Goal: Information Seeking & Learning: Check status

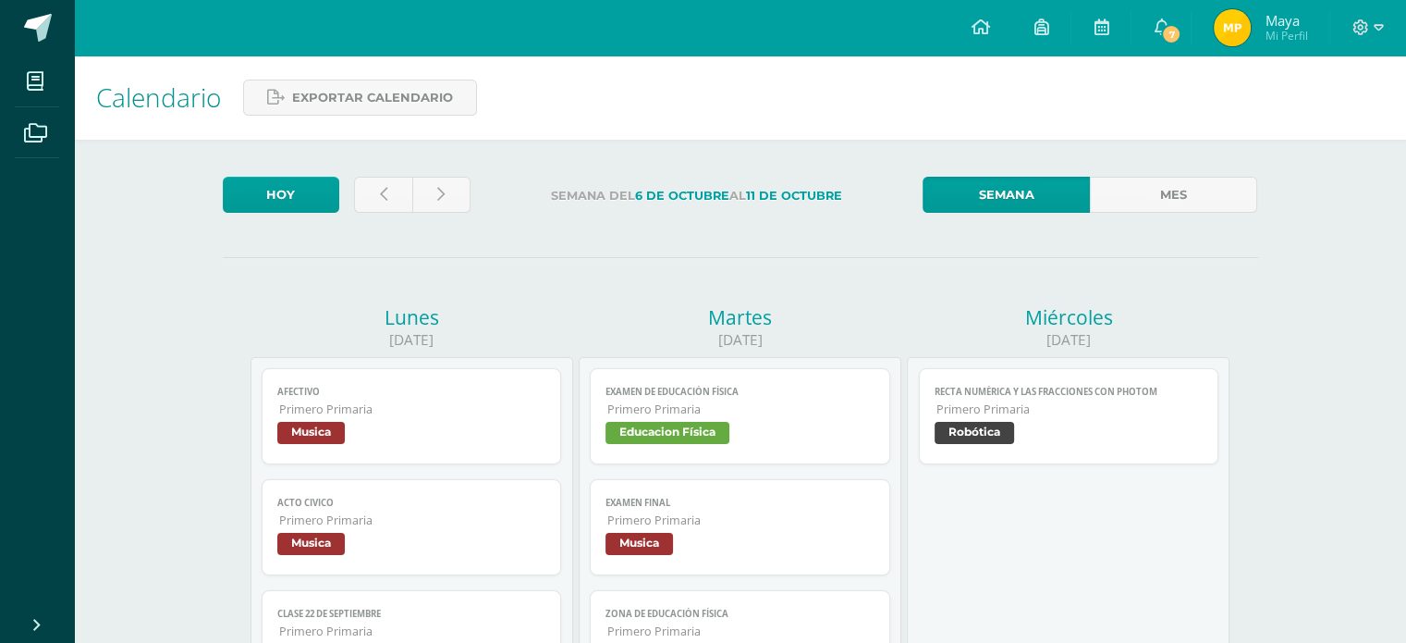
drag, startPoint x: 1172, startPoint y: 27, endPoint x: 1130, endPoint y: 84, distance: 71.4
click at [1172, 27] on span "7" at bounding box center [1171, 34] width 20 height 20
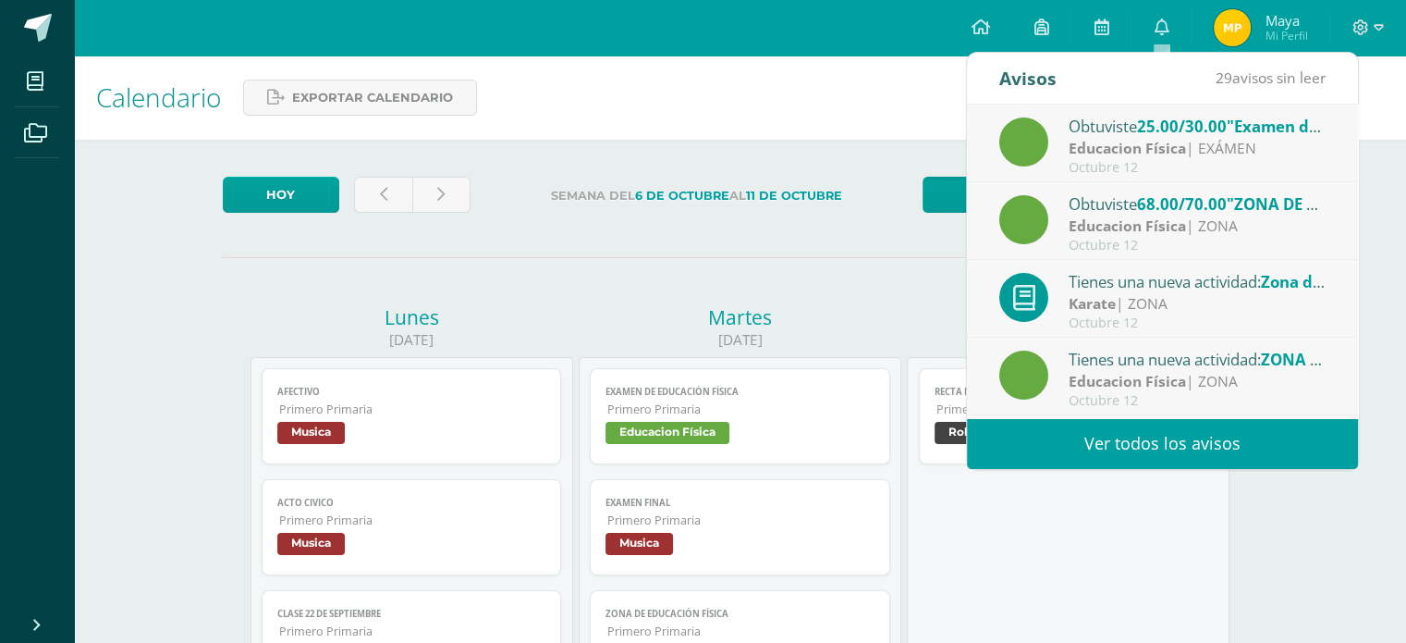
scroll to position [92, 0]
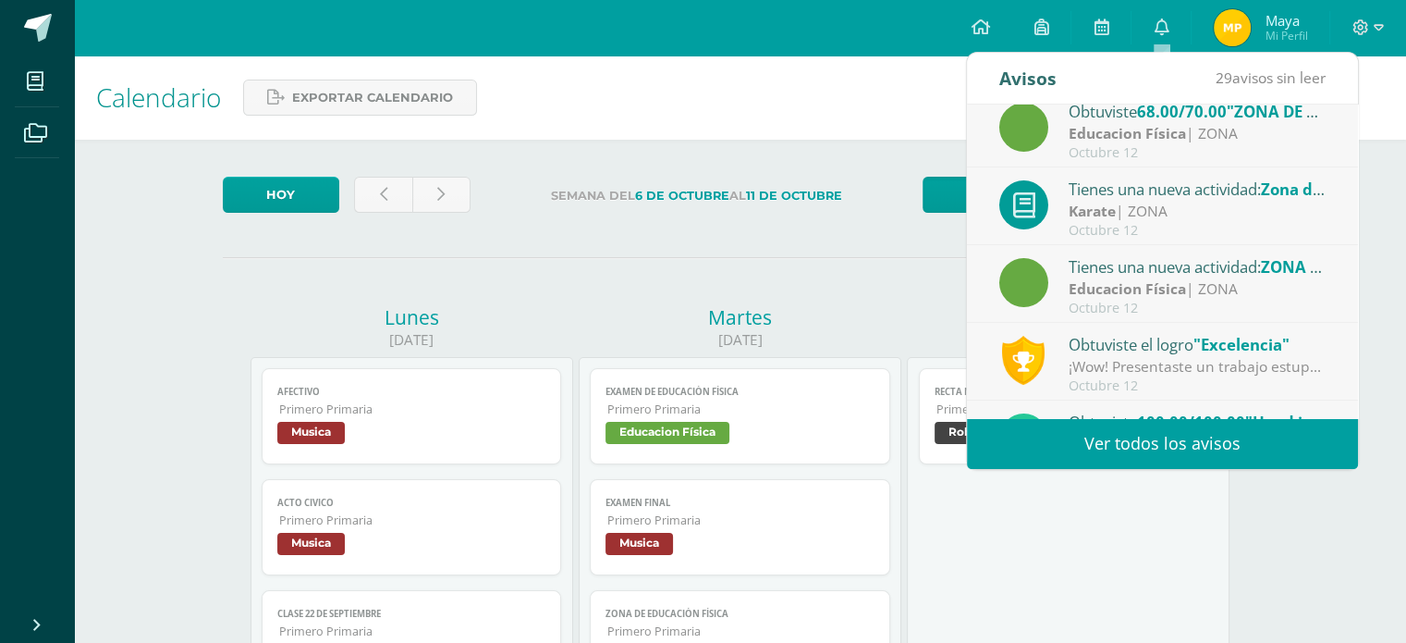
click at [1240, 223] on div "Octubre 12" at bounding box center [1197, 231] width 257 height 16
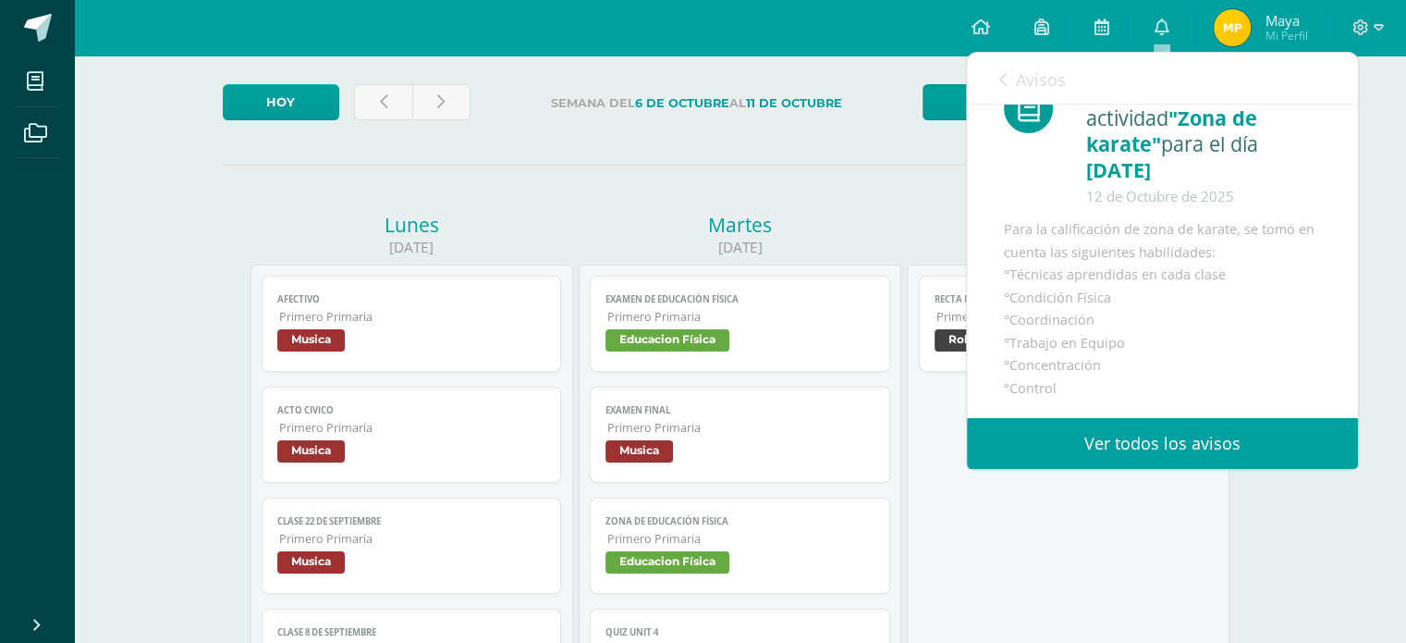
click at [1181, 448] on link "Ver todos los avisos" at bounding box center [1162, 443] width 391 height 51
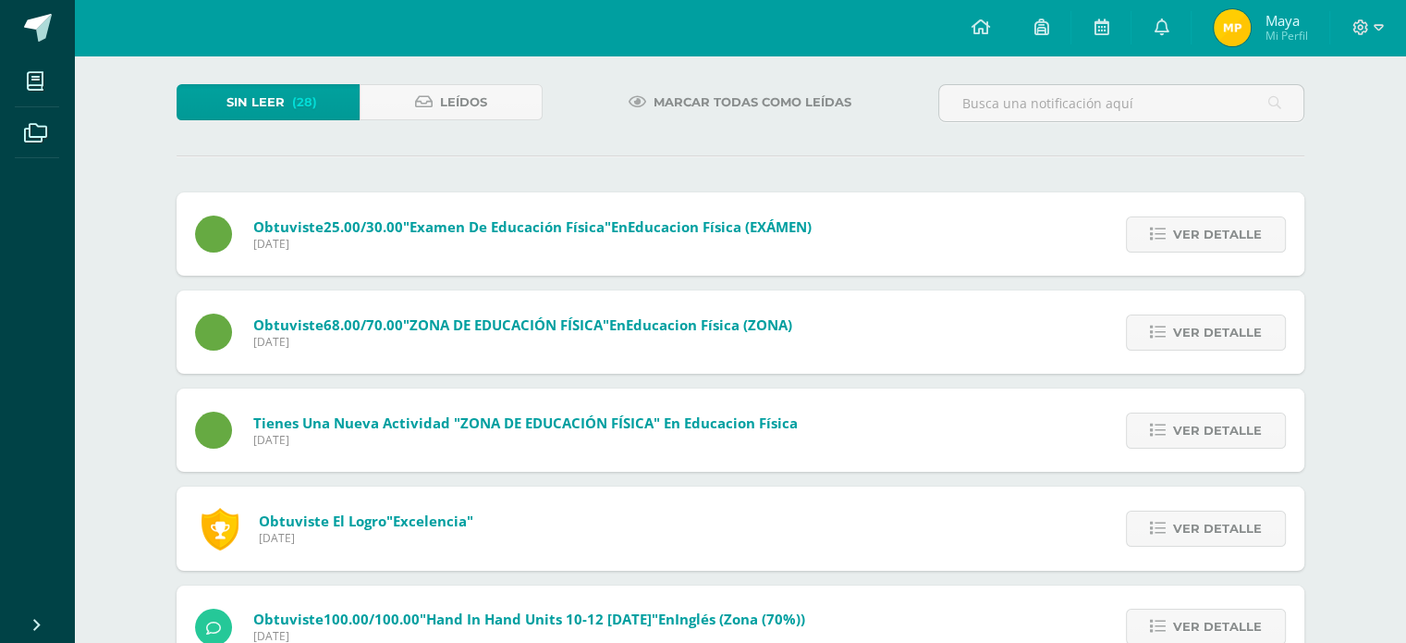
scroll to position [185, 0]
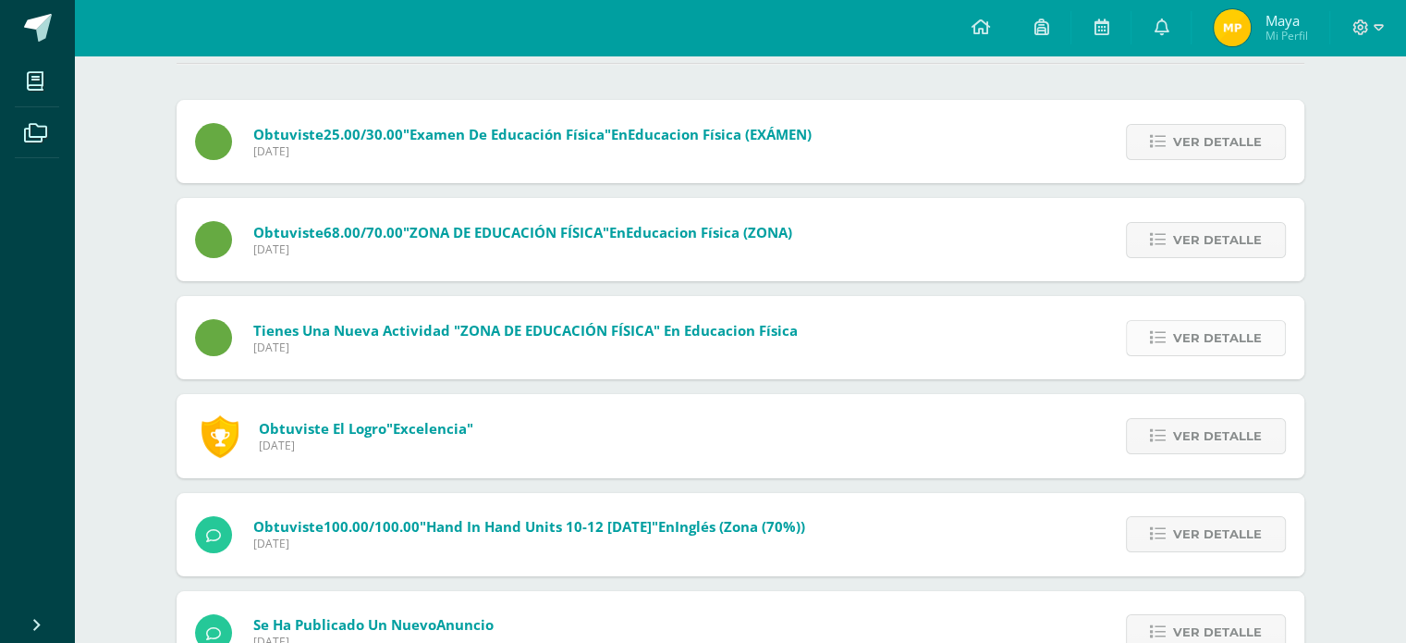
click at [1181, 343] on span "Ver detalle" at bounding box center [1217, 338] width 89 height 34
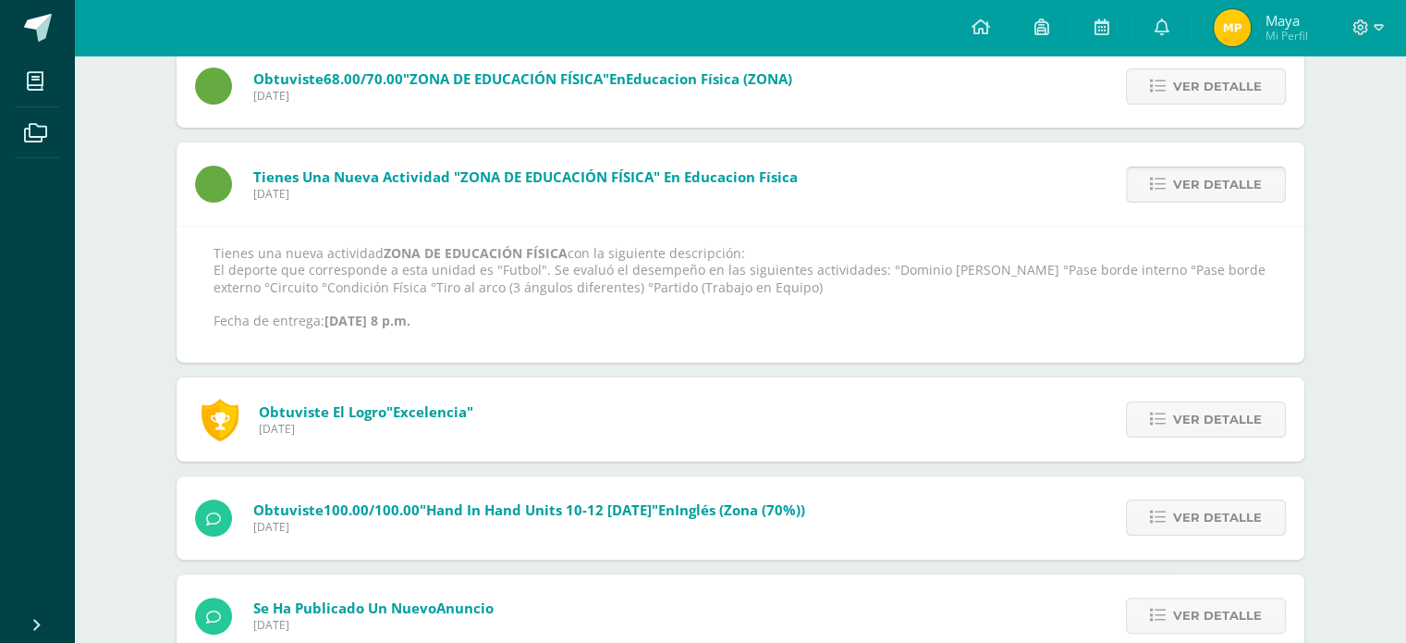
scroll to position [370, 0]
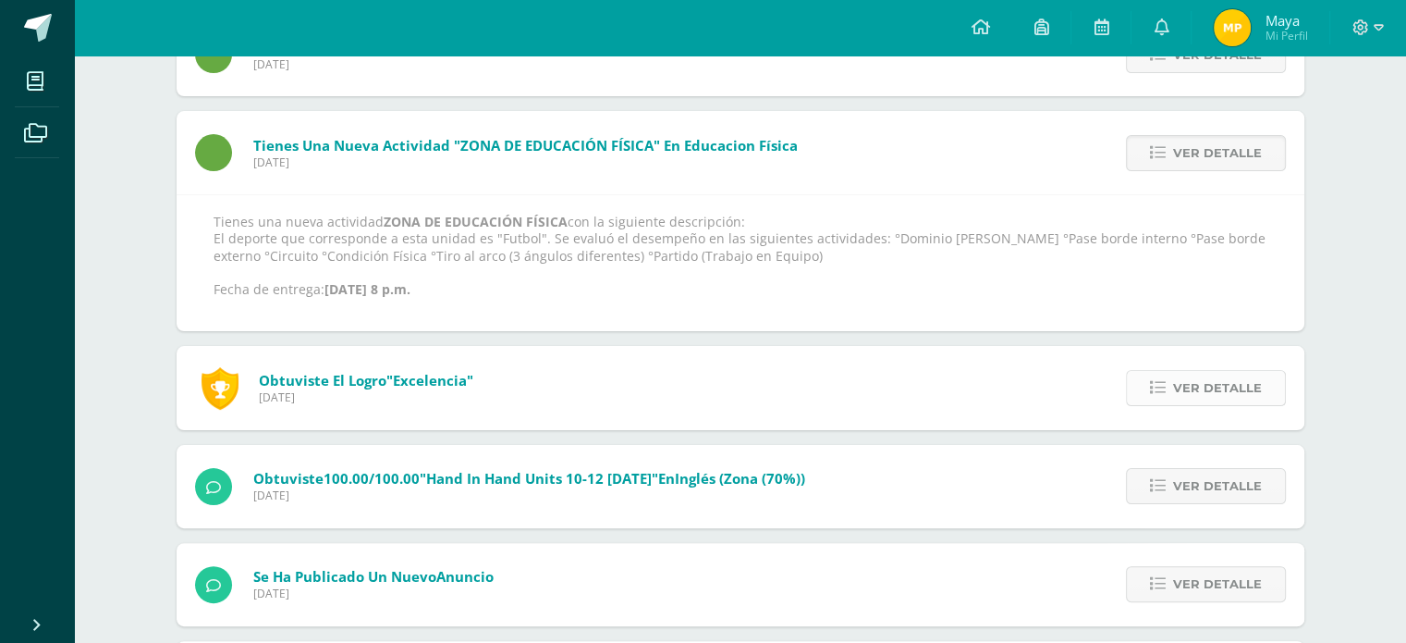
click at [1243, 376] on span "Ver detalle" at bounding box center [1217, 388] width 89 height 34
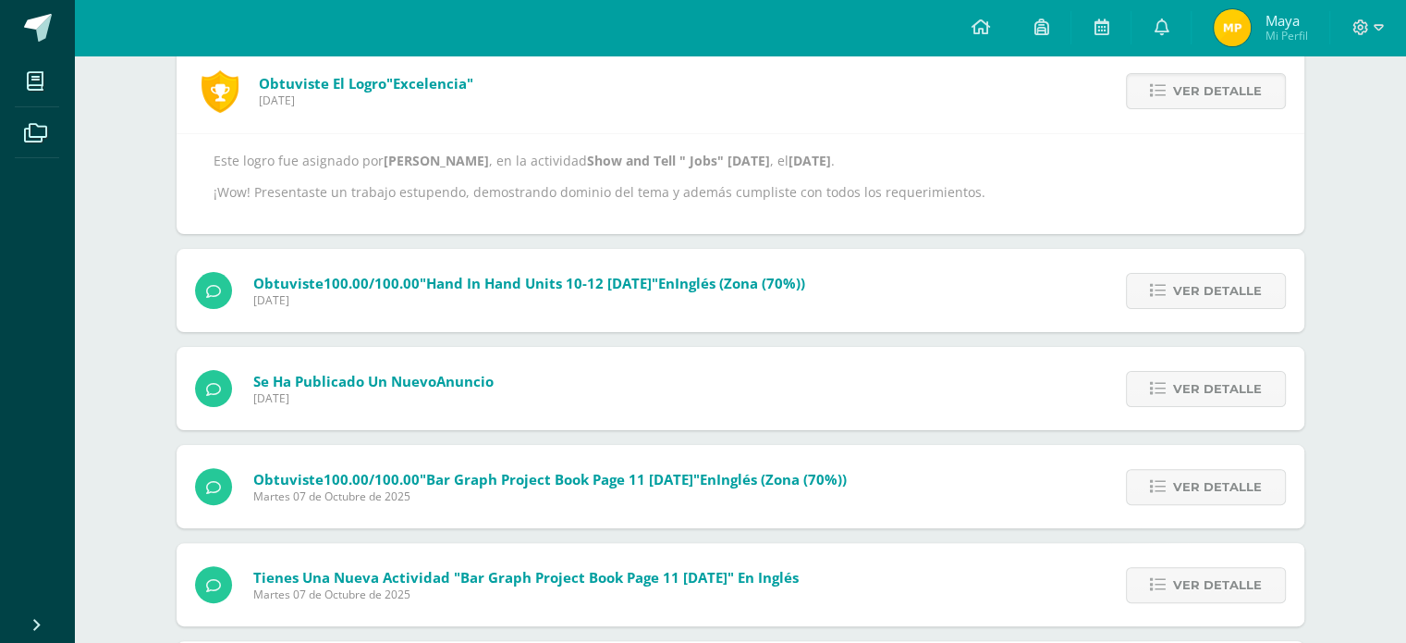
scroll to position [462, 0]
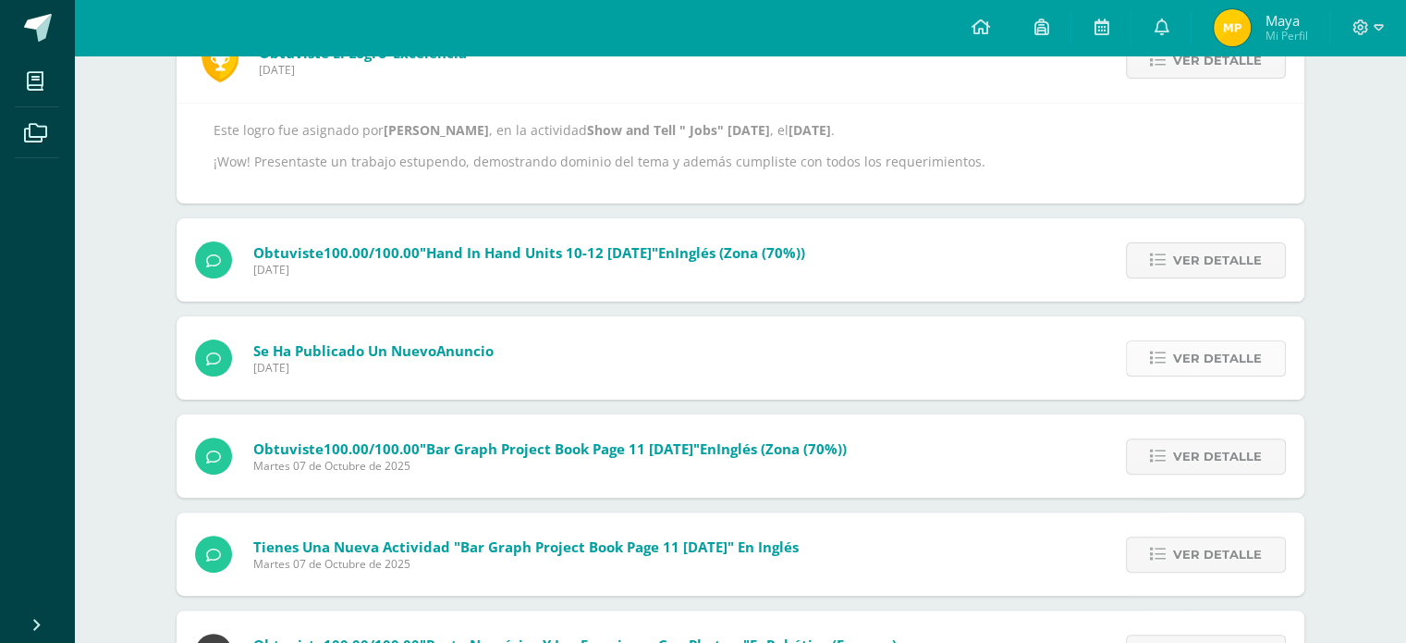
click at [1215, 358] on span "Ver detalle" at bounding box center [1217, 358] width 89 height 34
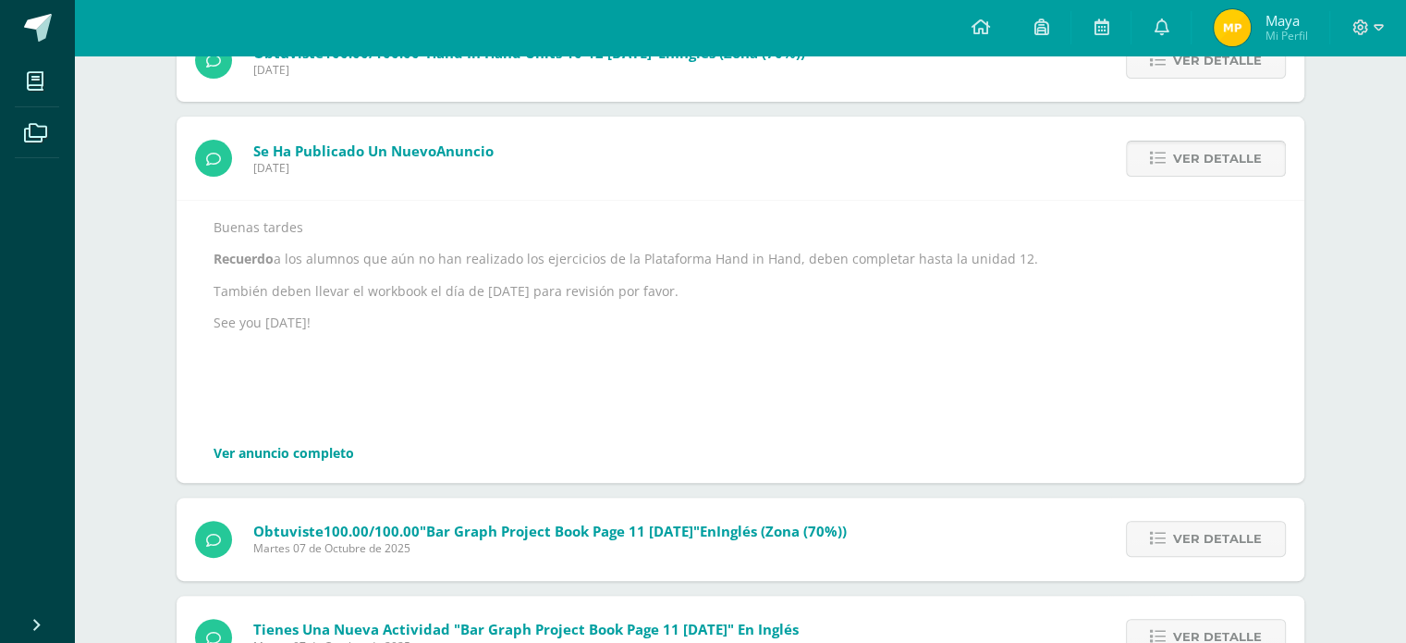
click at [1250, 162] on span "Ver detalle" at bounding box center [1217, 158] width 89 height 34
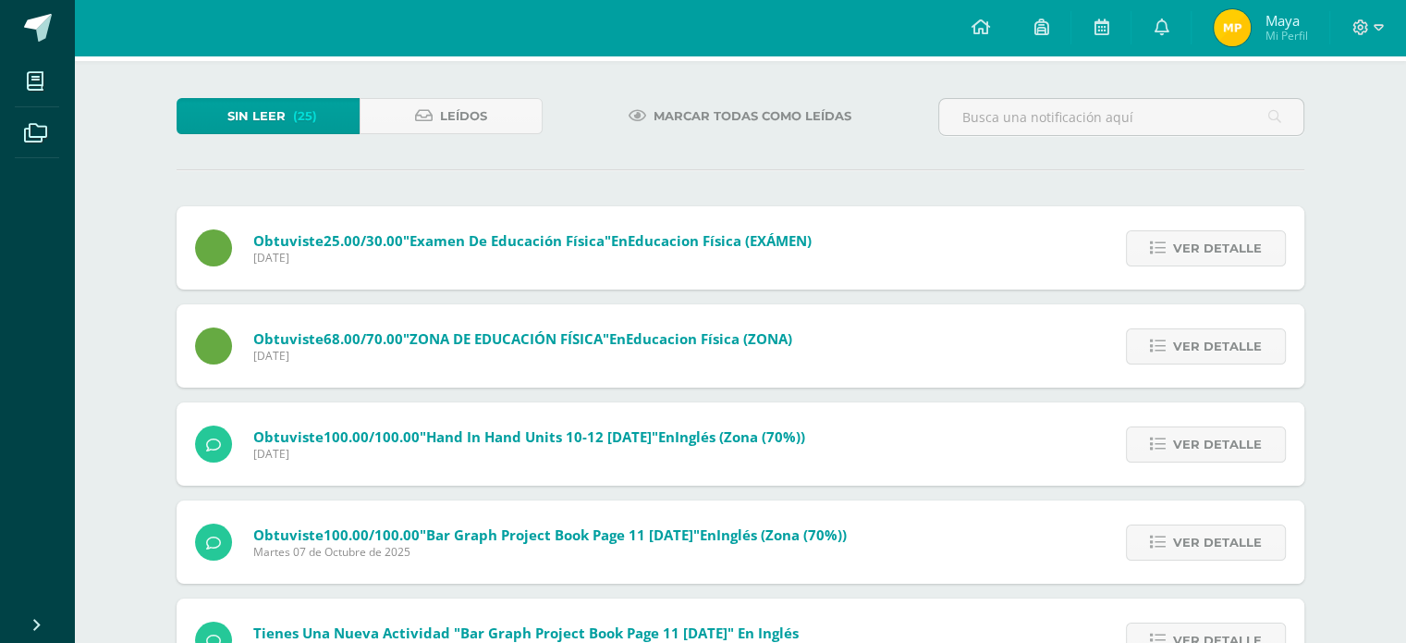
scroll to position [0, 0]
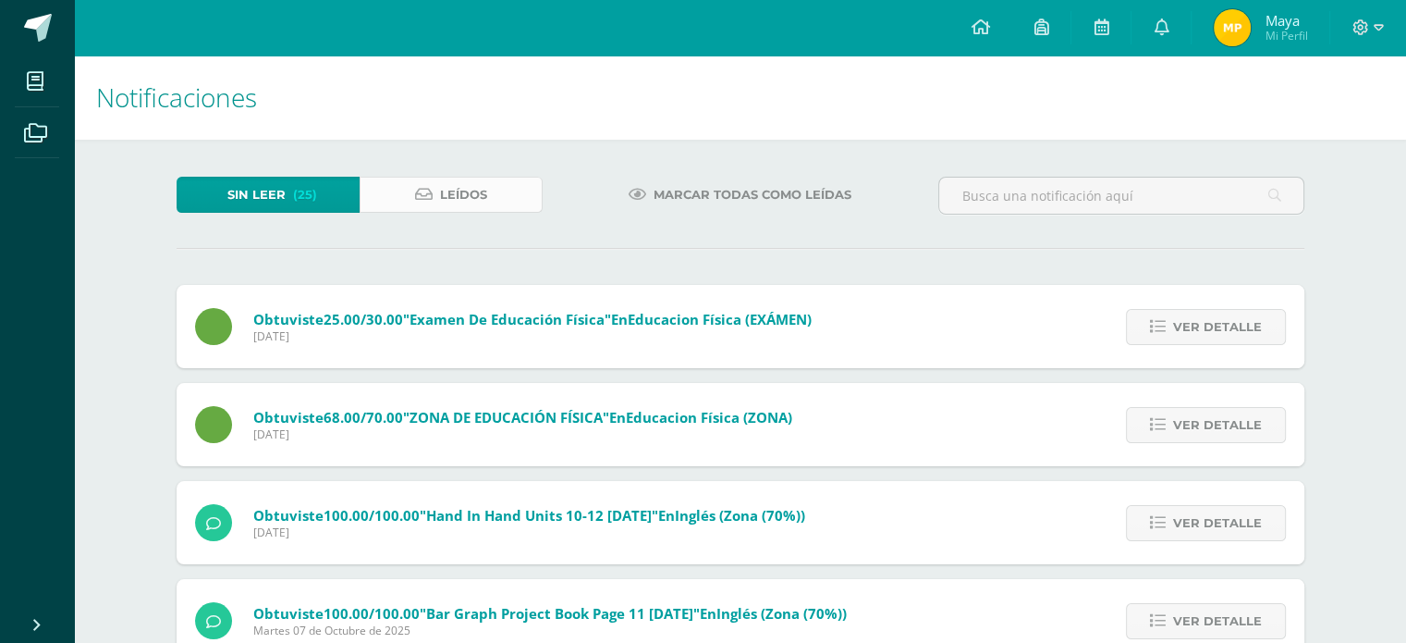
click at [420, 190] on icon at bounding box center [424, 195] width 18 height 16
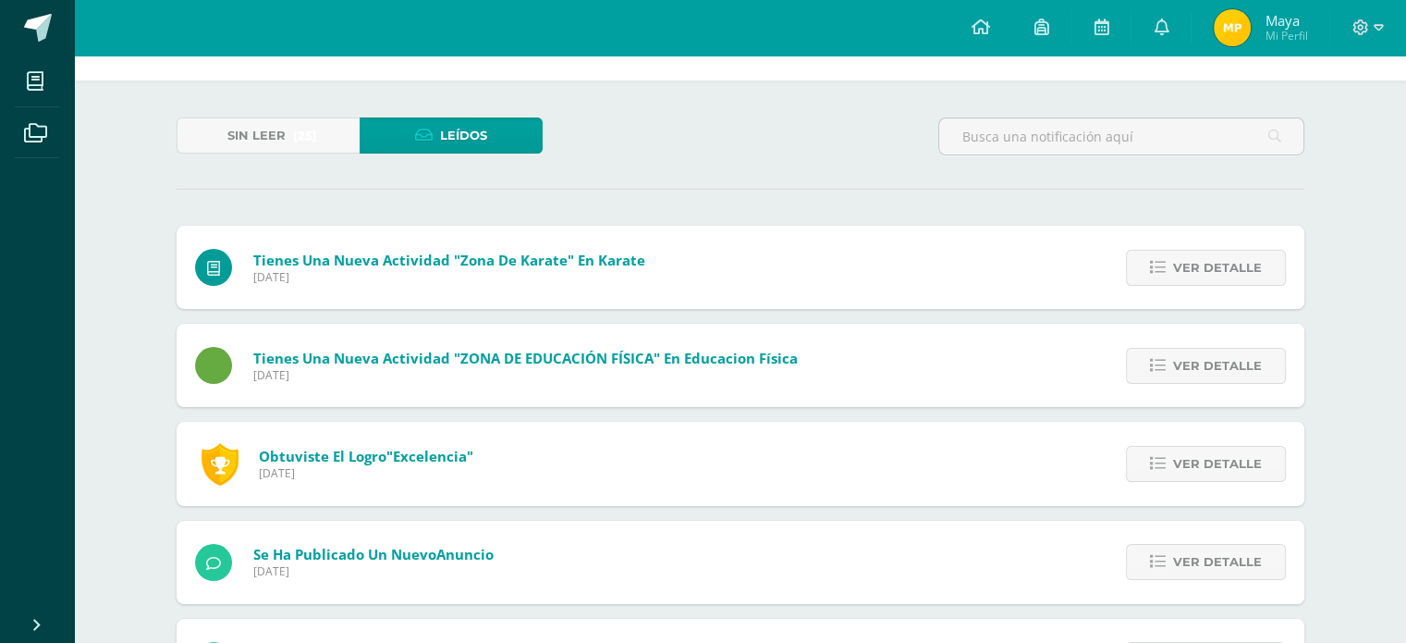
scroll to position [92, 0]
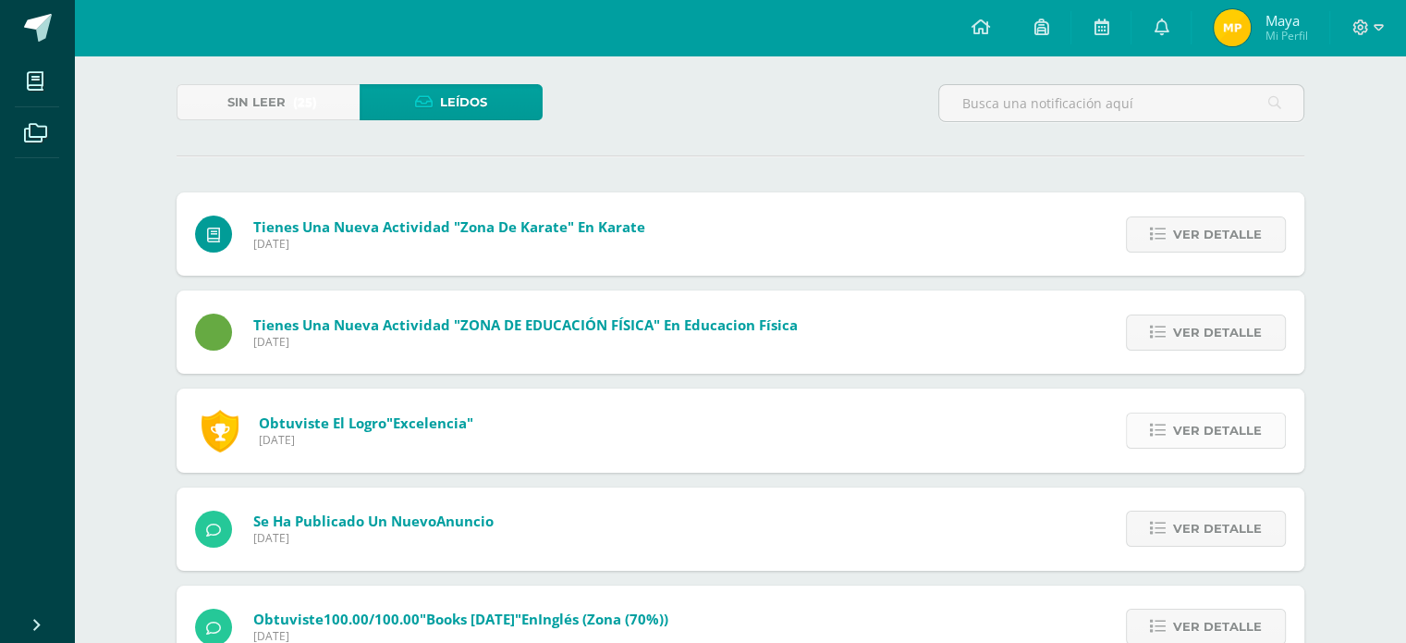
click at [1143, 441] on link "Ver detalle" at bounding box center [1206, 430] width 160 height 36
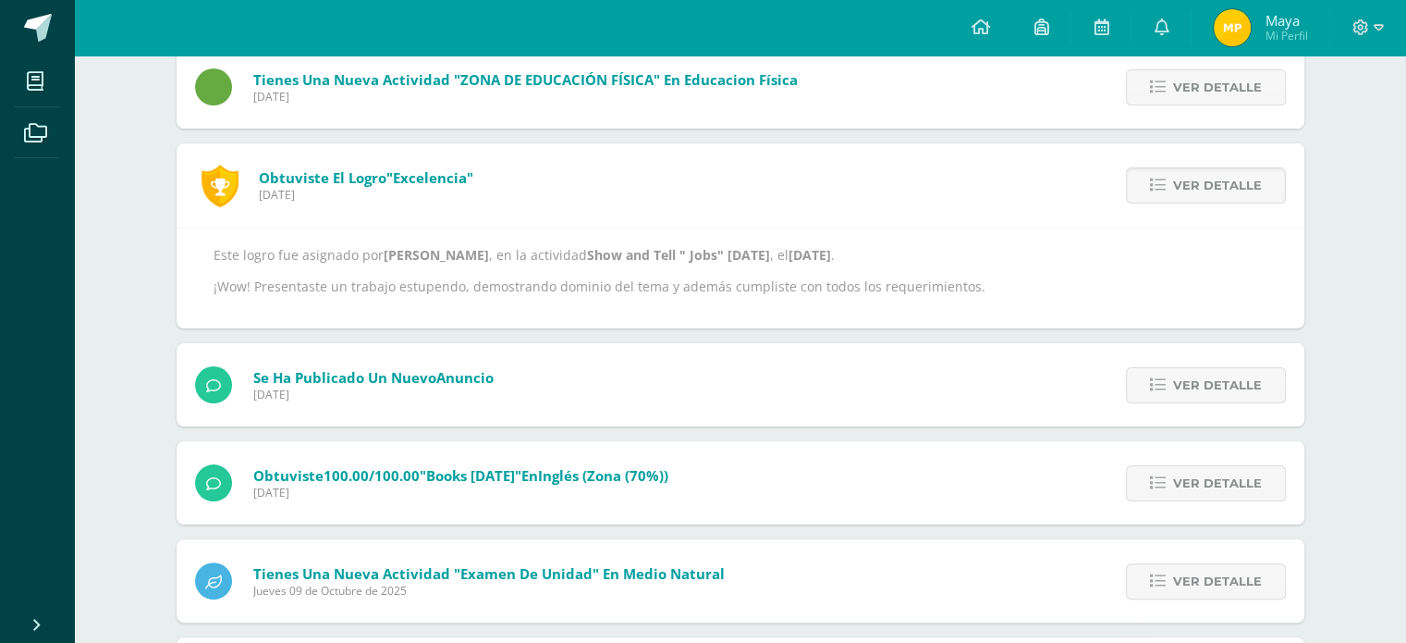
scroll to position [370, 0]
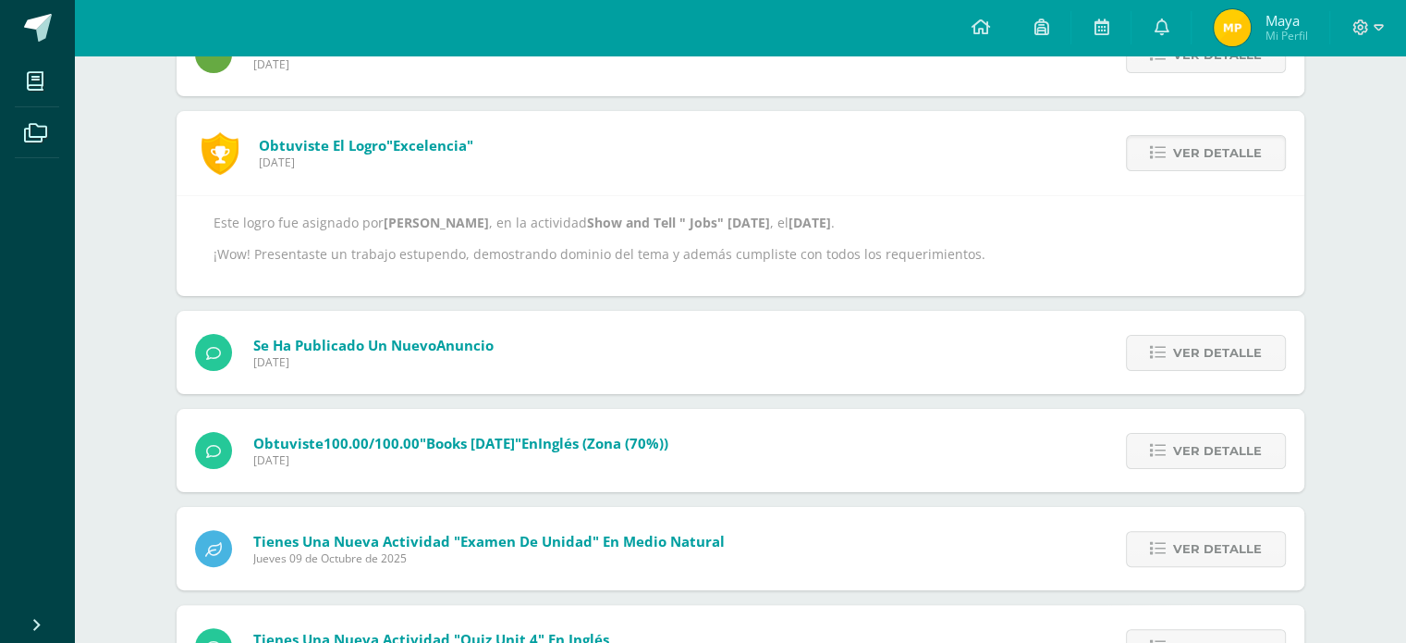
click at [1147, 373] on div "Ver detalle" at bounding box center [1201, 352] width 206 height 83
click at [1146, 349] on link "Ver detalle" at bounding box center [1206, 353] width 160 height 36
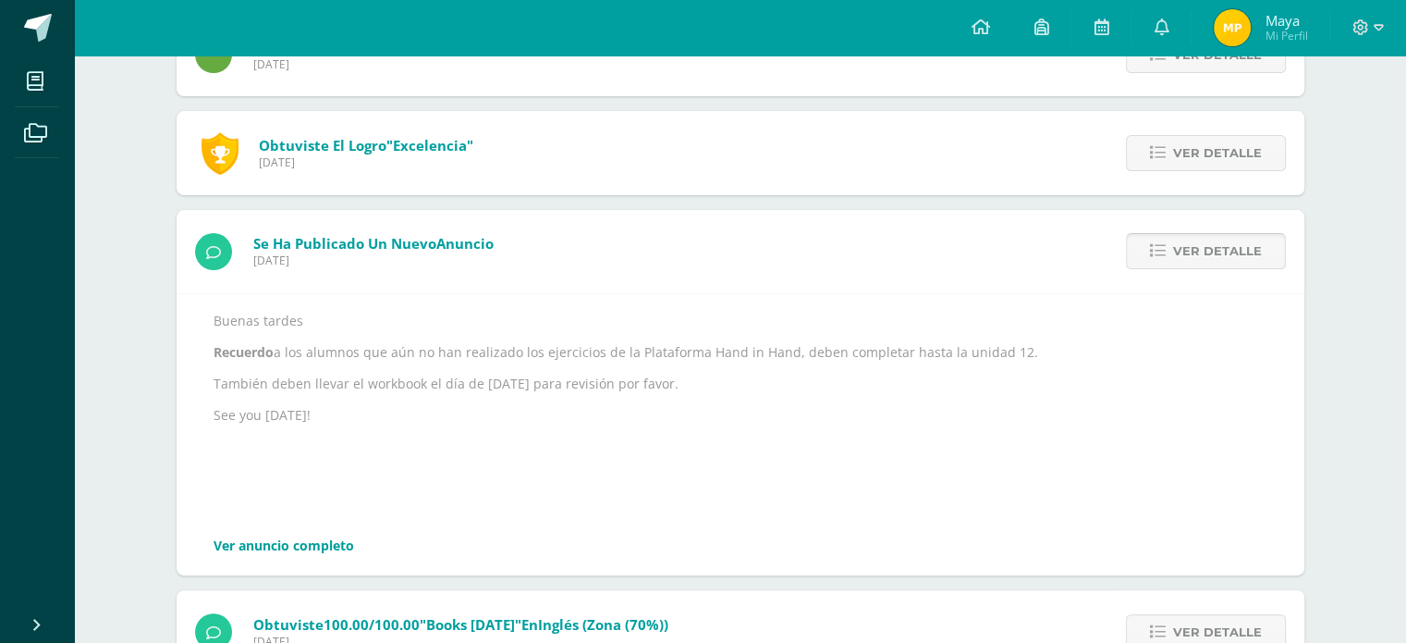
click at [1213, 242] on span "Ver detalle" at bounding box center [1217, 251] width 89 height 34
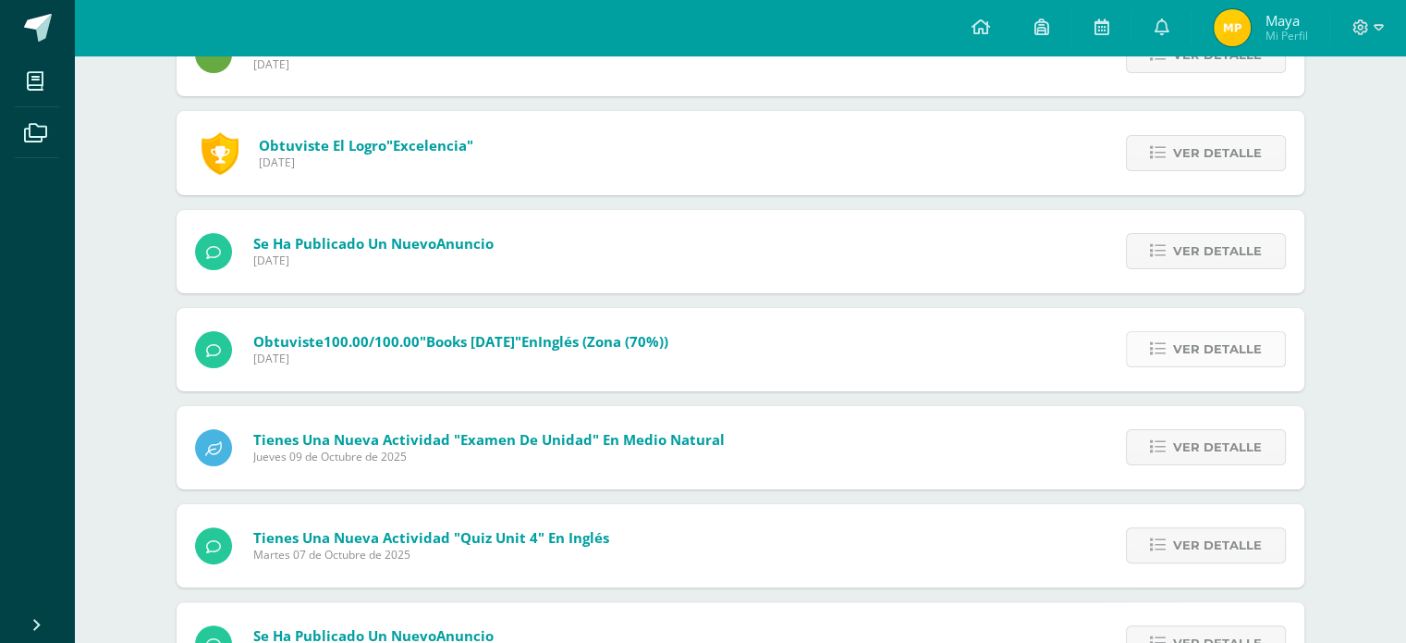
click at [1200, 342] on span "Ver detalle" at bounding box center [1217, 349] width 89 height 34
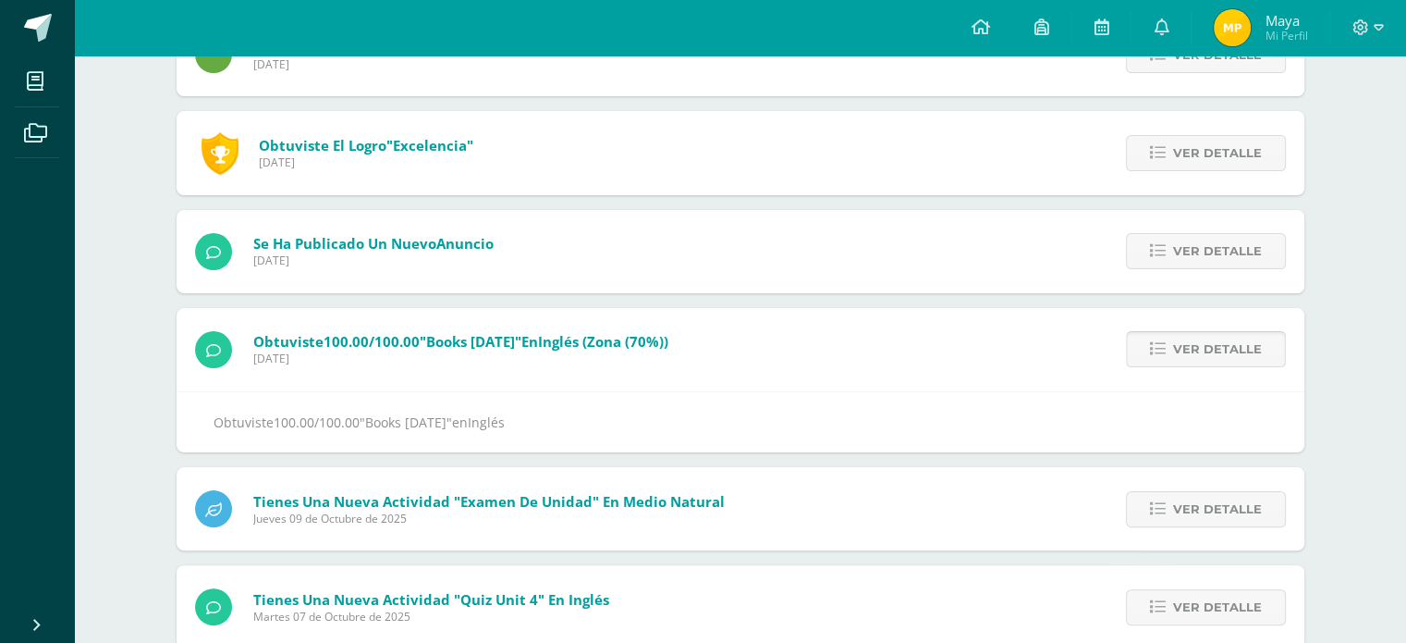
click at [1200, 342] on span "Ver detalle" at bounding box center [1217, 349] width 89 height 34
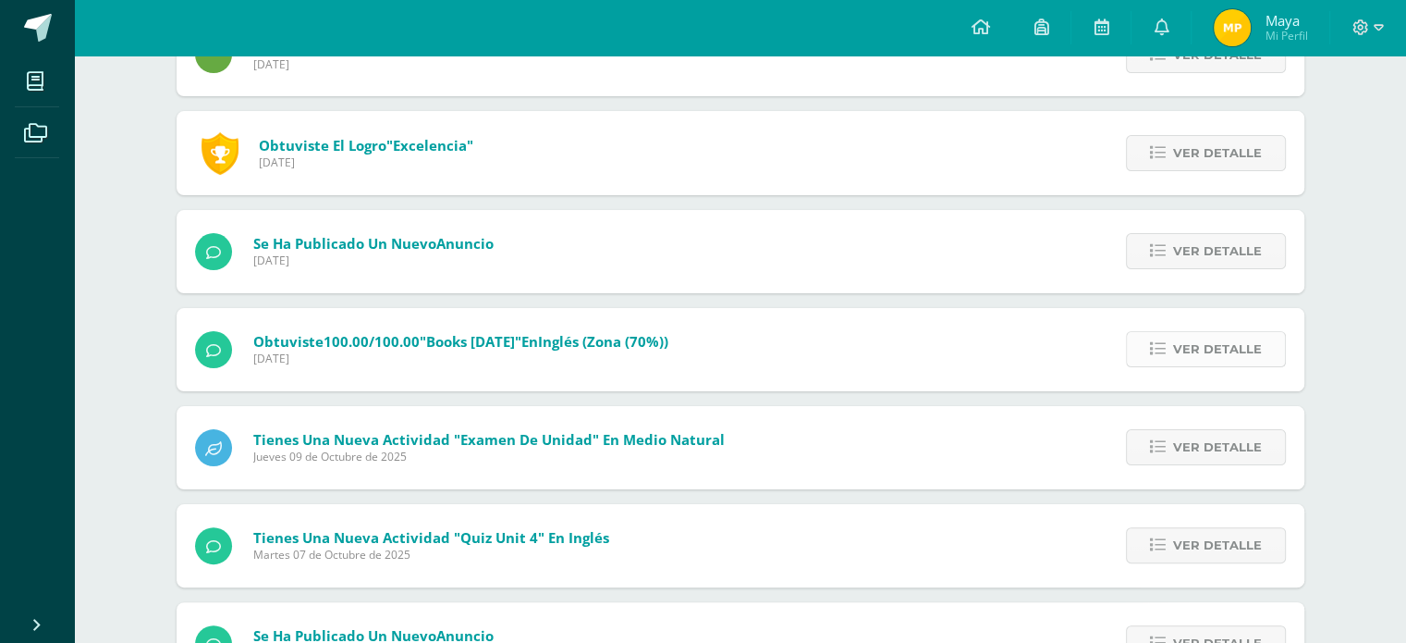
scroll to position [462, 0]
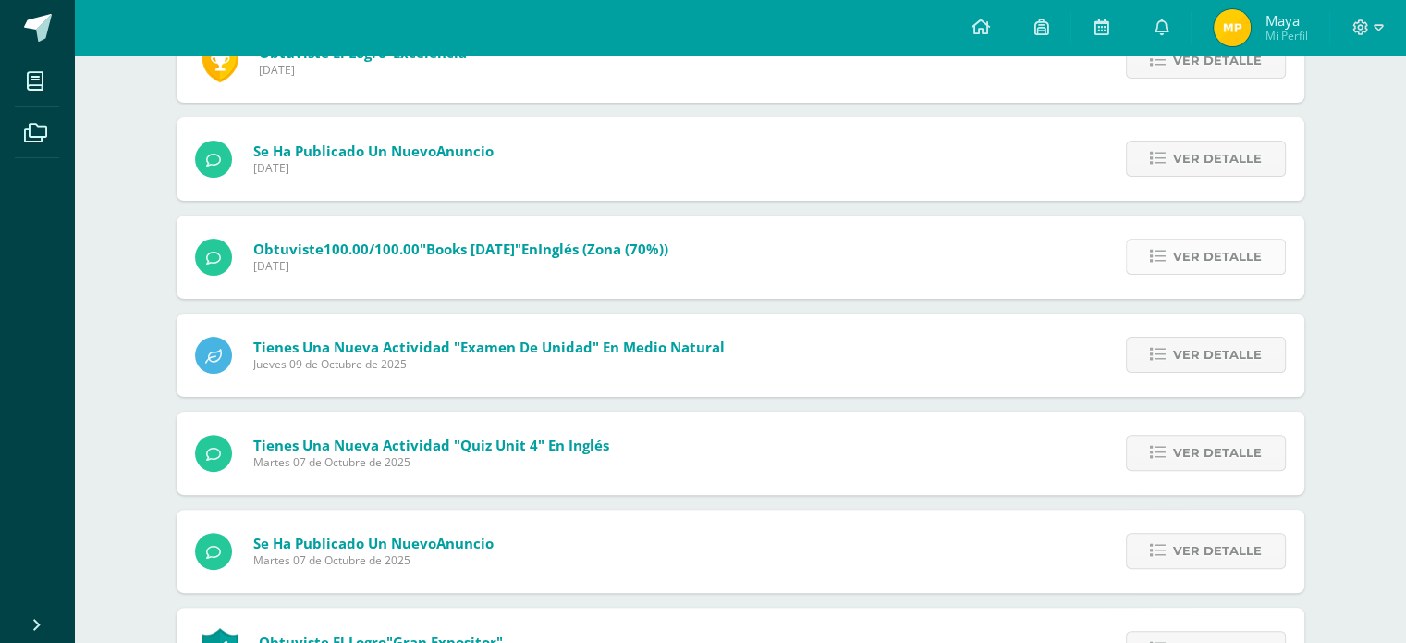
click at [1234, 262] on span "Ver detalle" at bounding box center [1217, 256] width 89 height 34
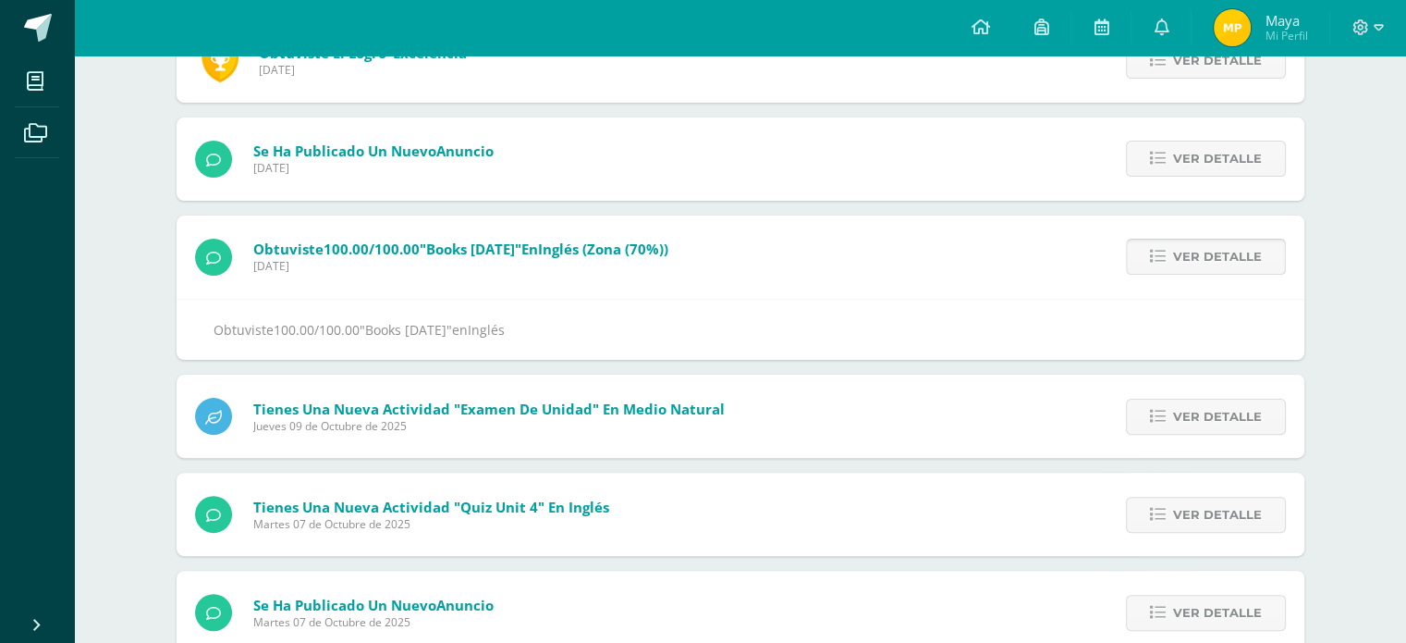
click at [1234, 262] on span "Ver detalle" at bounding box center [1217, 256] width 89 height 34
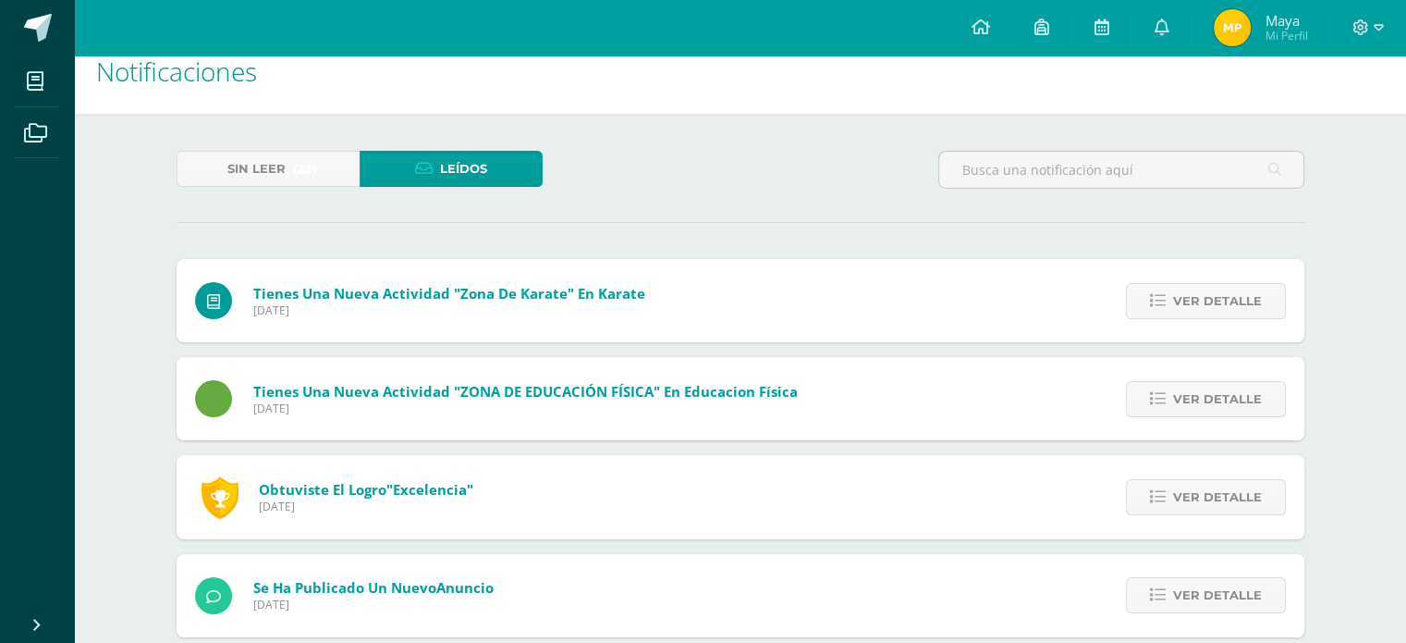
scroll to position [0, 0]
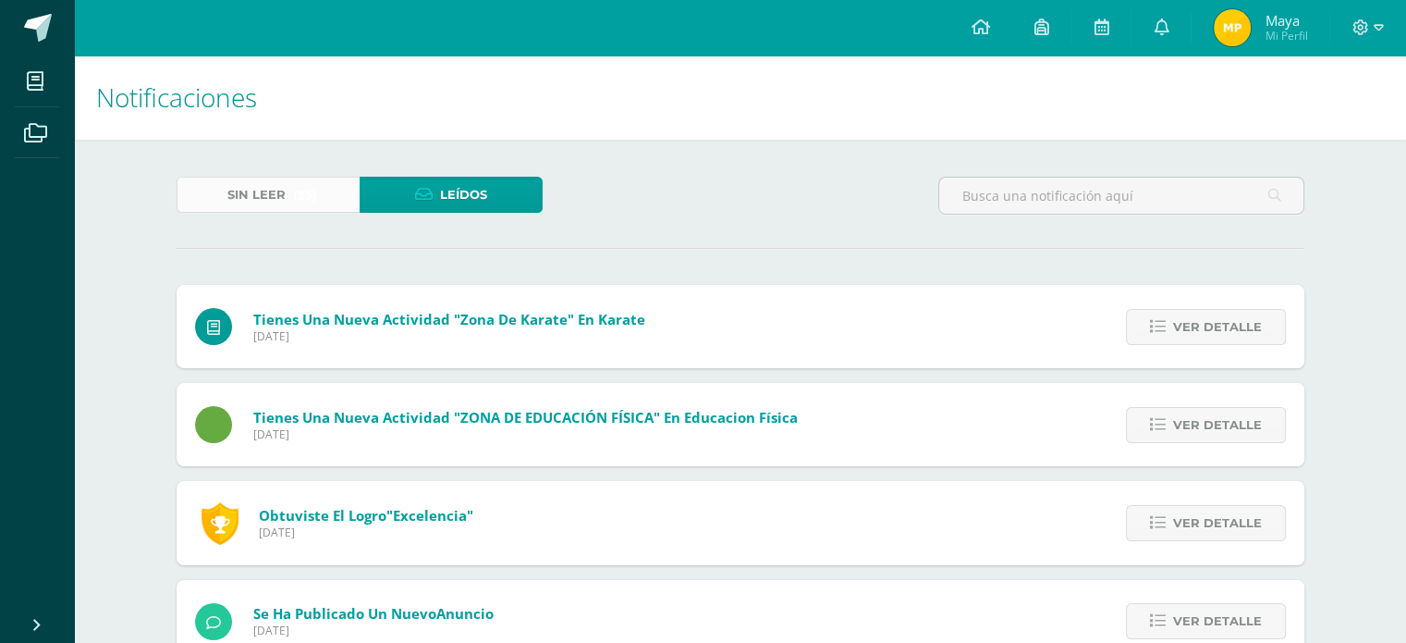
click at [241, 180] on span "Sin leer" at bounding box center [256, 195] width 58 height 34
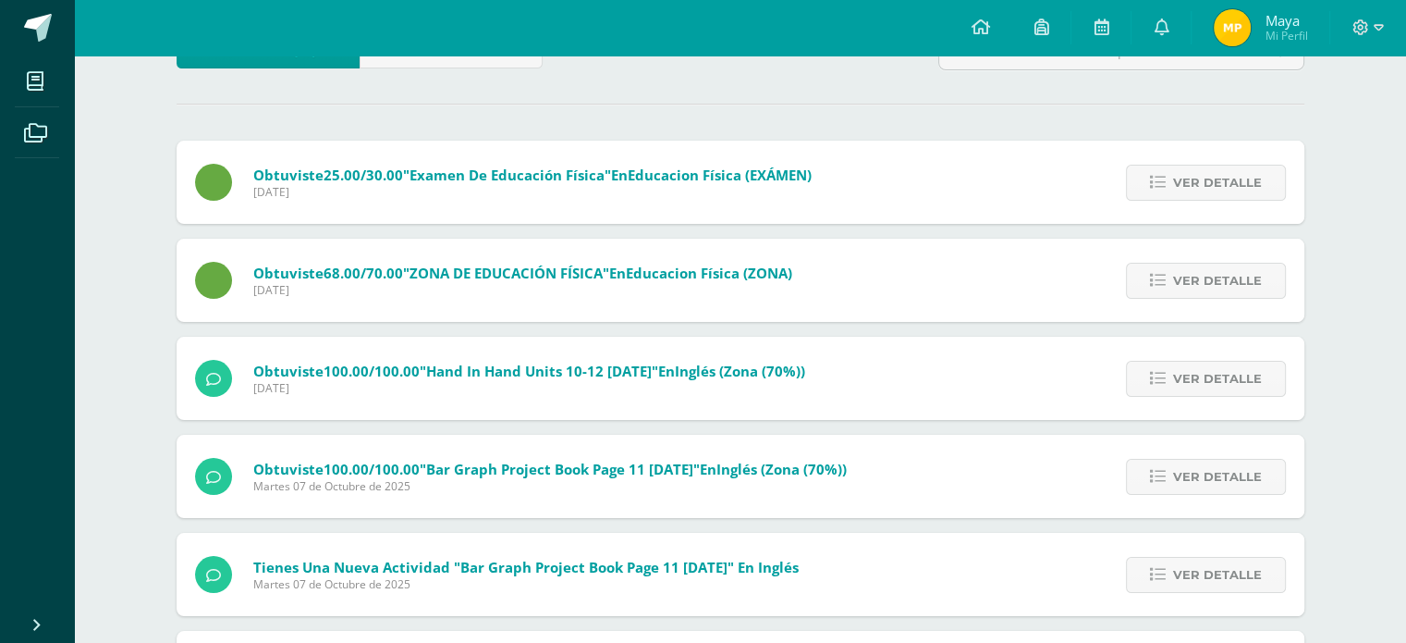
scroll to position [185, 0]
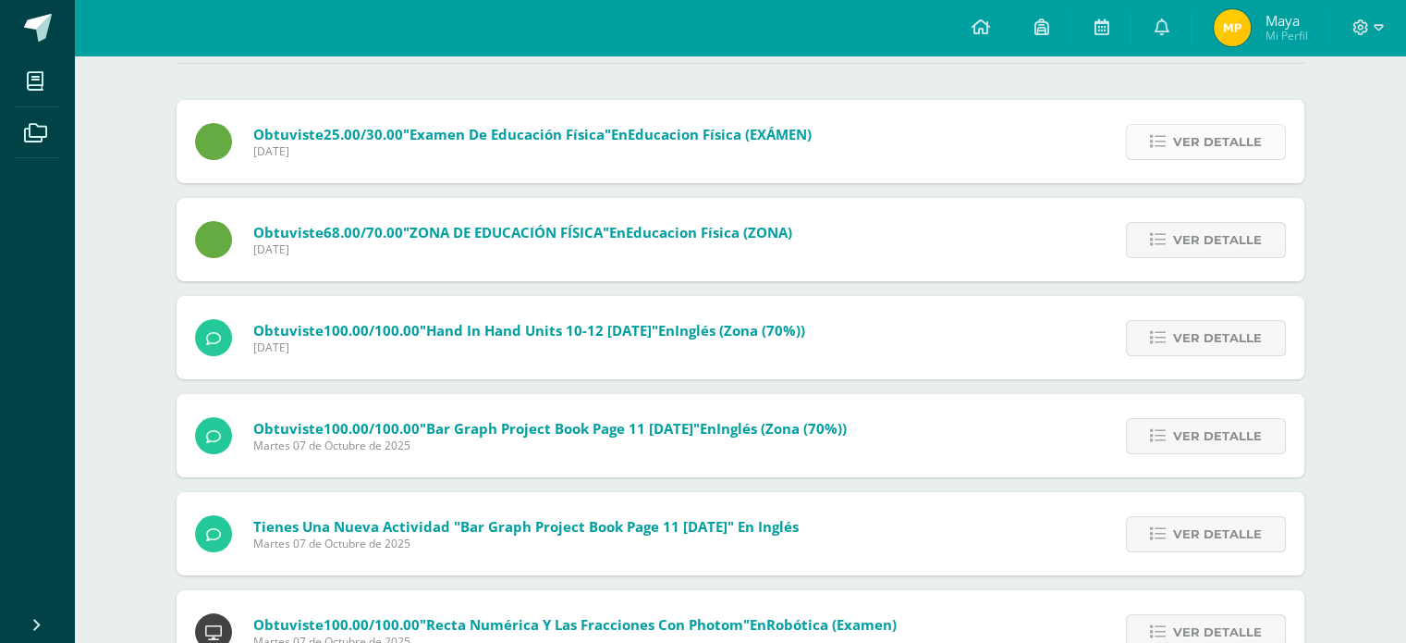
click at [1165, 147] on icon at bounding box center [1158, 142] width 16 height 16
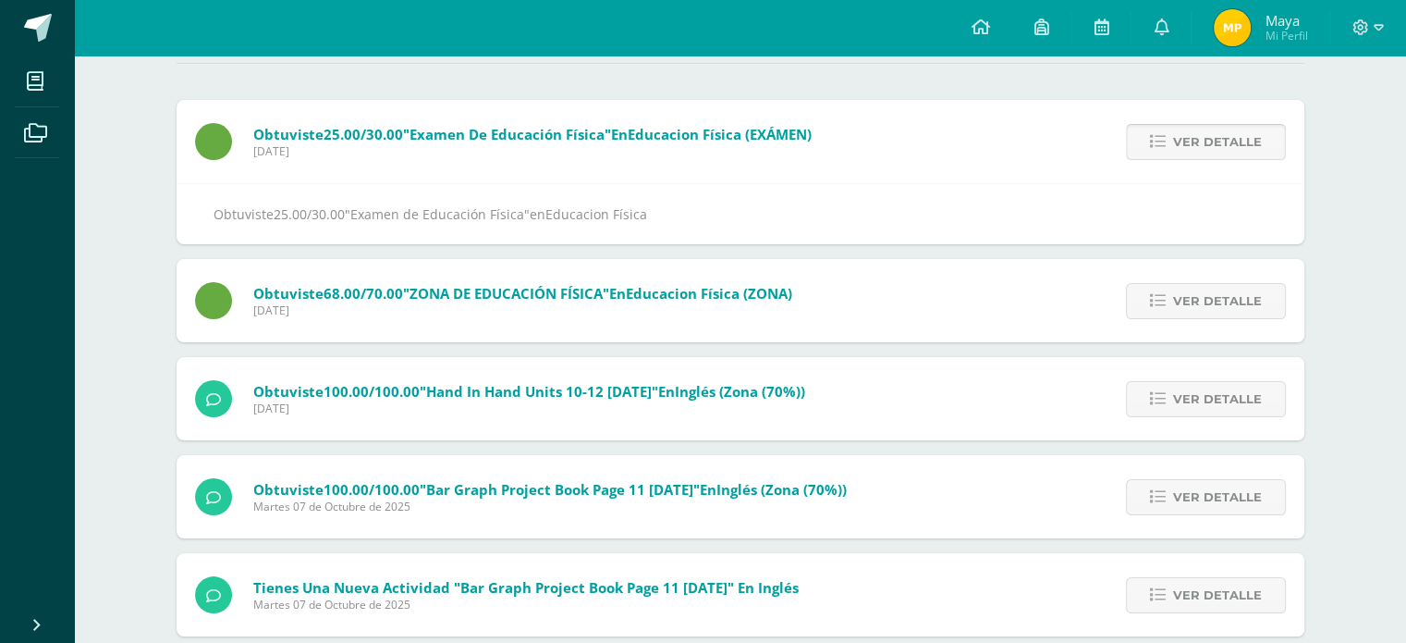
click at [1165, 147] on icon at bounding box center [1158, 142] width 16 height 16
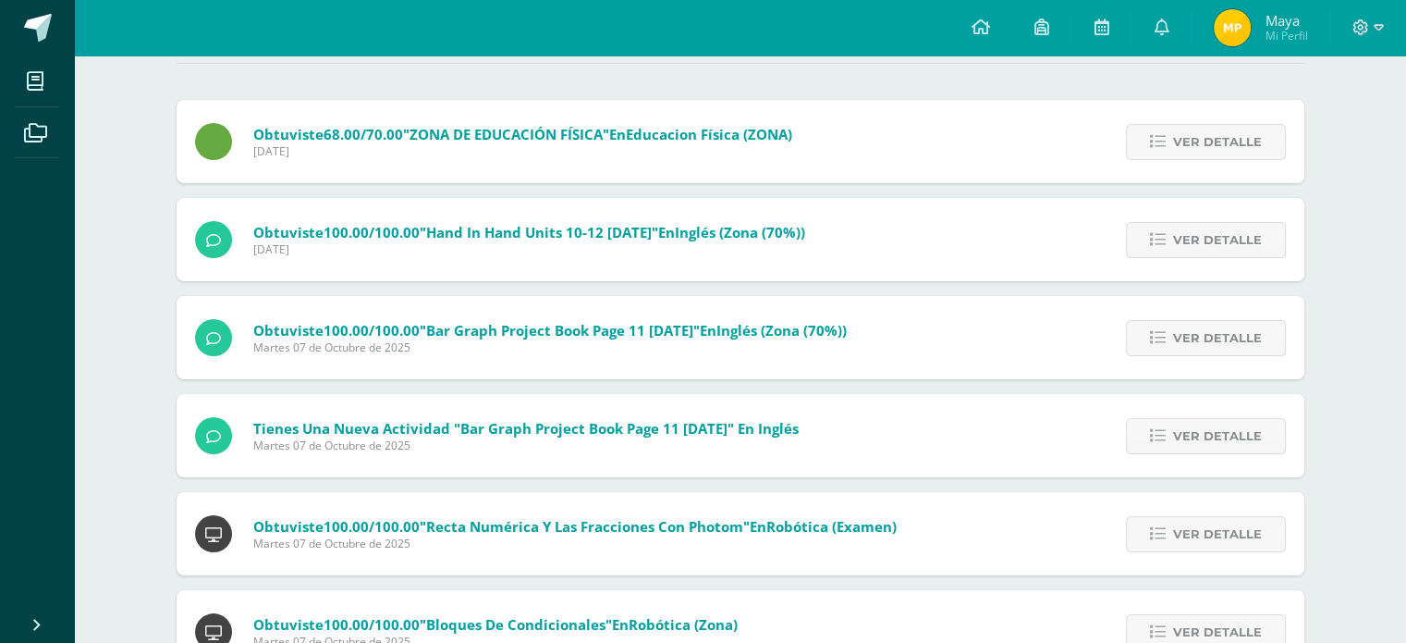
click at [1165, 147] on icon at bounding box center [1158, 142] width 16 height 16
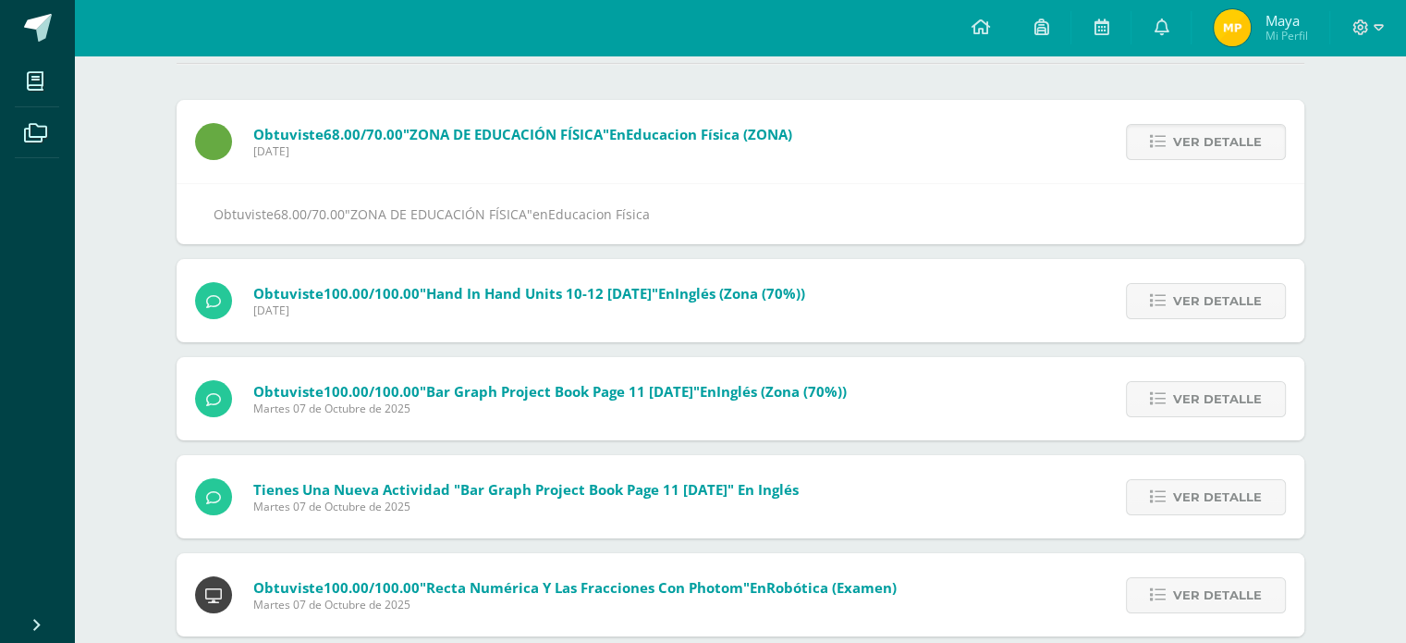
click at [1165, 147] on icon at bounding box center [1158, 142] width 16 height 16
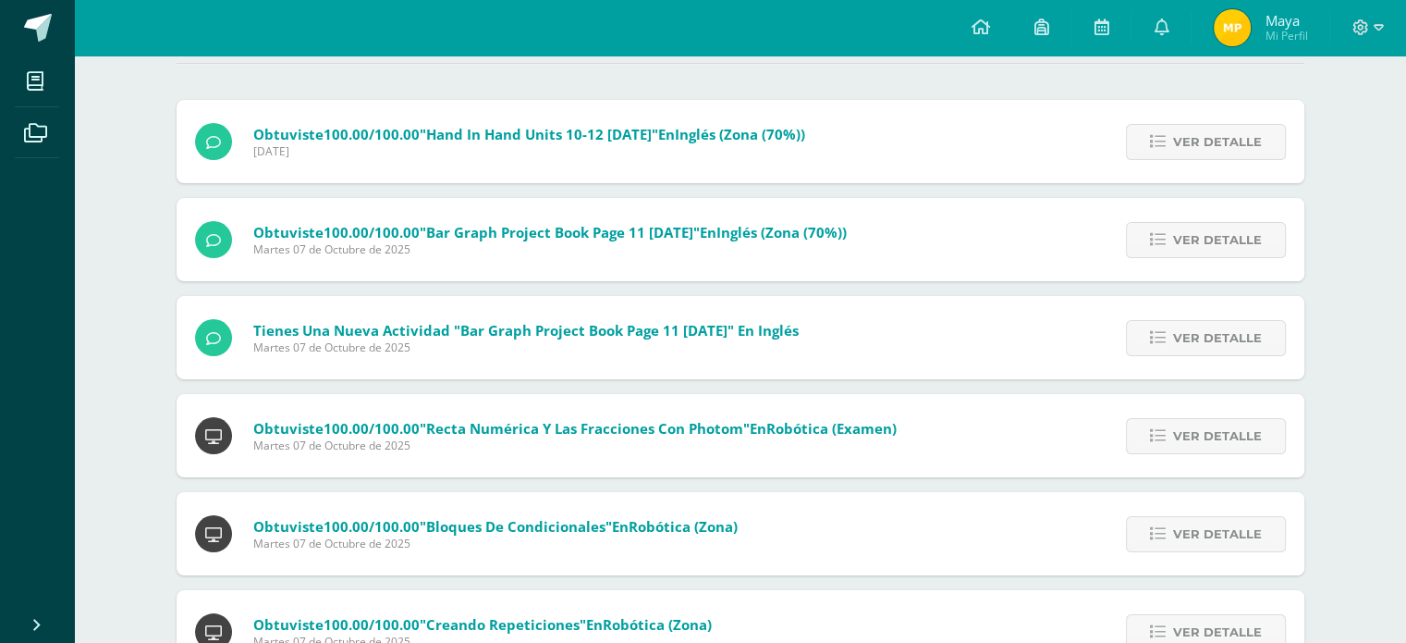
click at [1165, 147] on icon at bounding box center [1158, 142] width 16 height 16
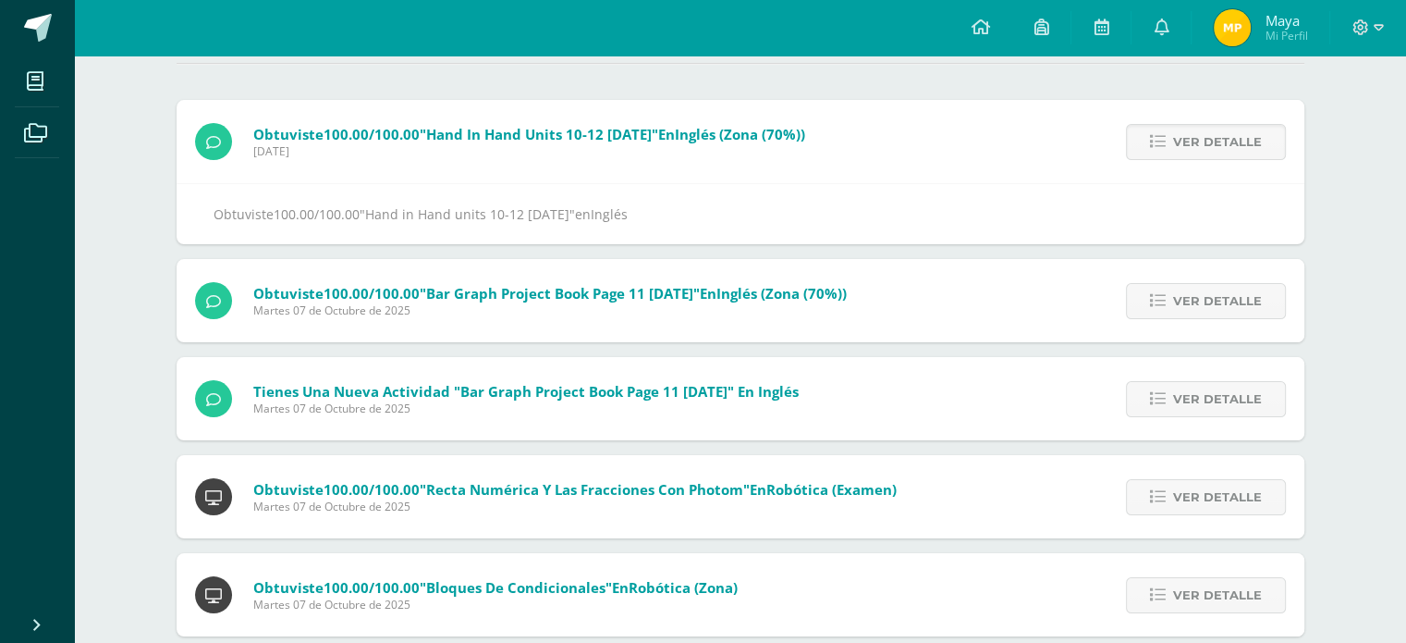
click at [1165, 147] on icon at bounding box center [1158, 142] width 16 height 16
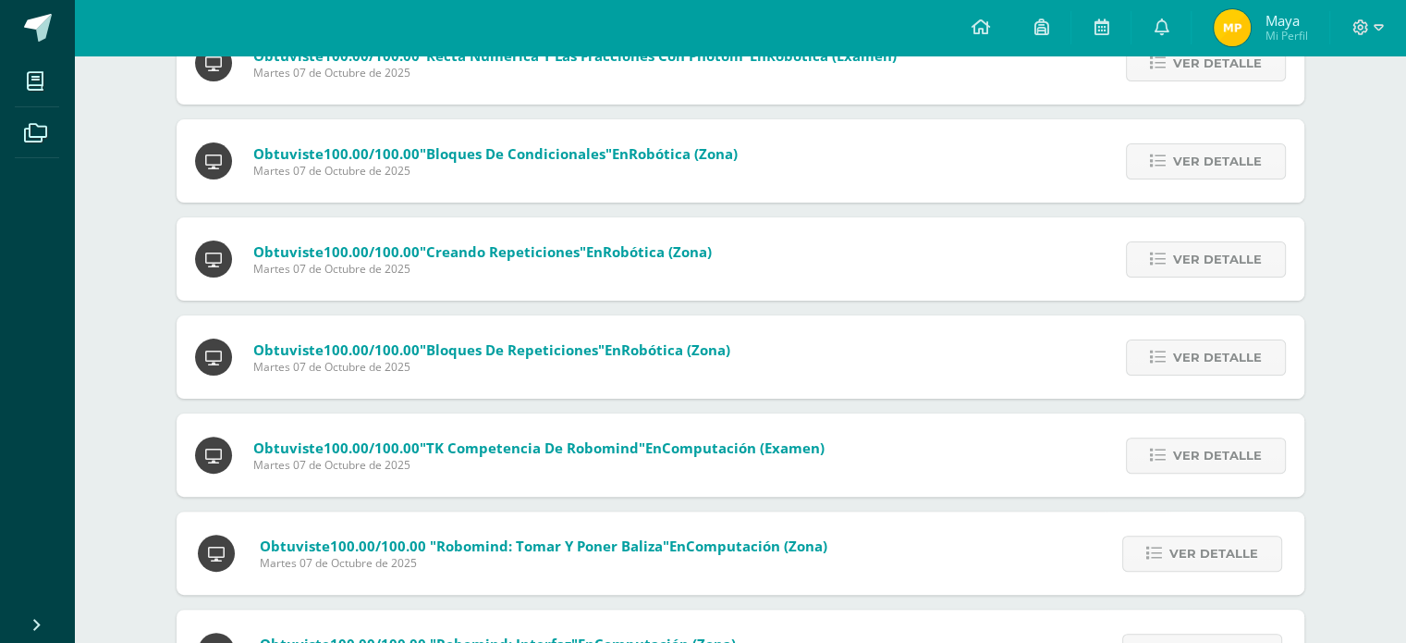
scroll to position [505, 0]
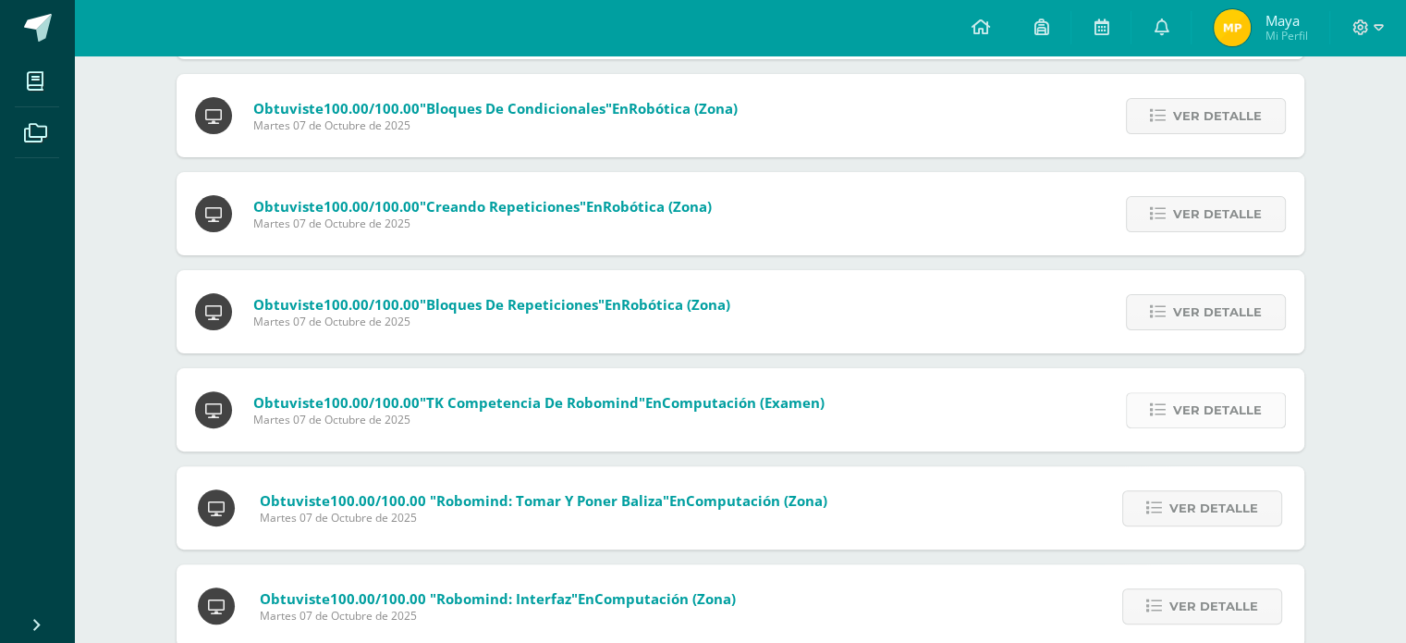
click at [1202, 414] on span "Ver detalle" at bounding box center [1217, 410] width 89 height 34
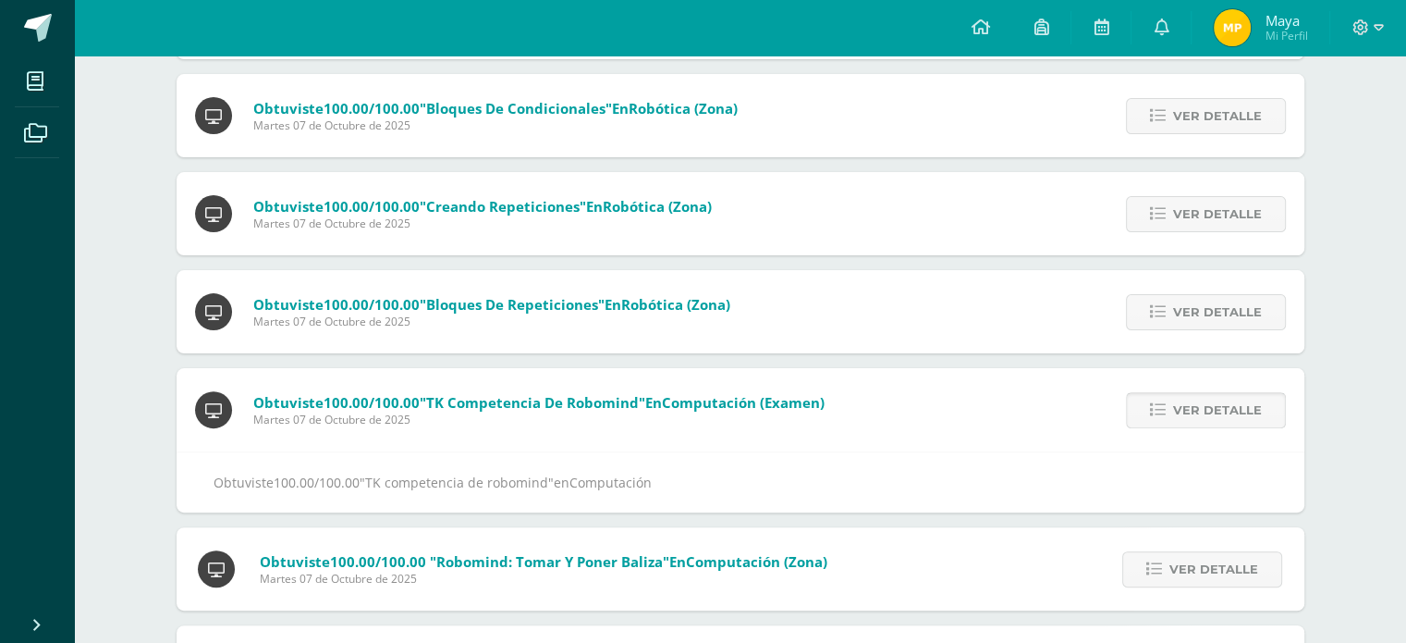
click at [1235, 421] on span "Ver detalle" at bounding box center [1217, 410] width 89 height 34
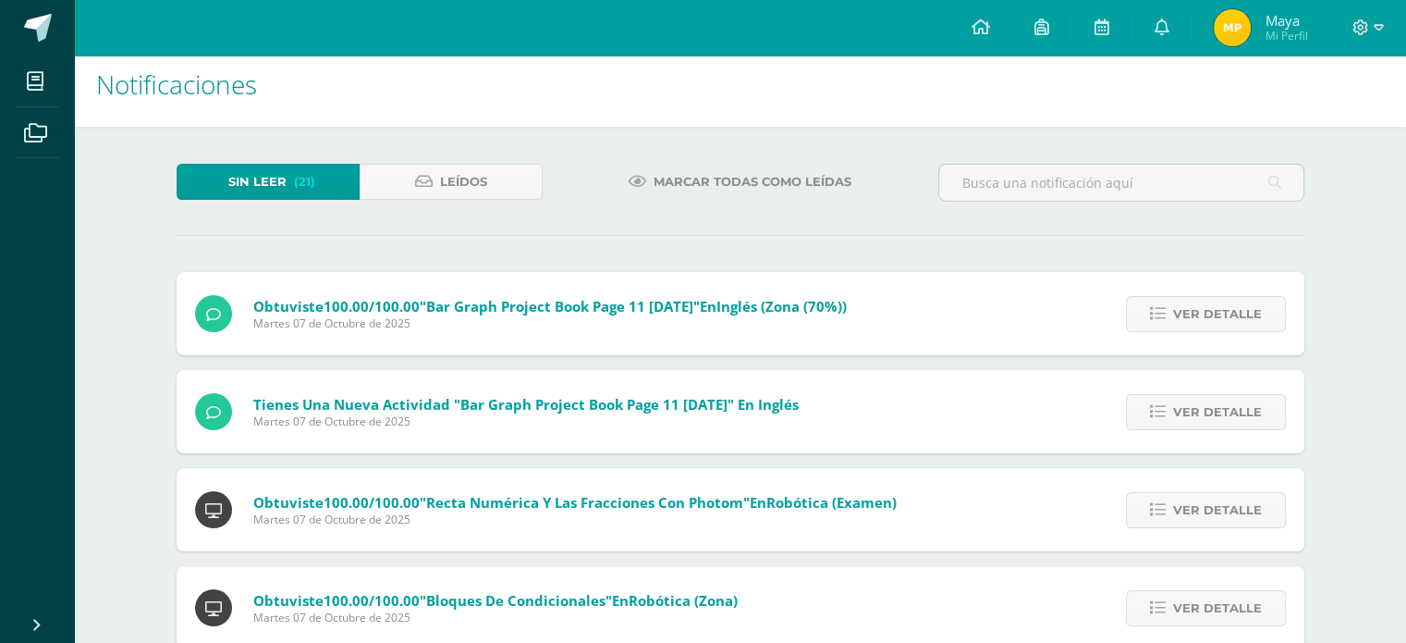
scroll to position [0, 0]
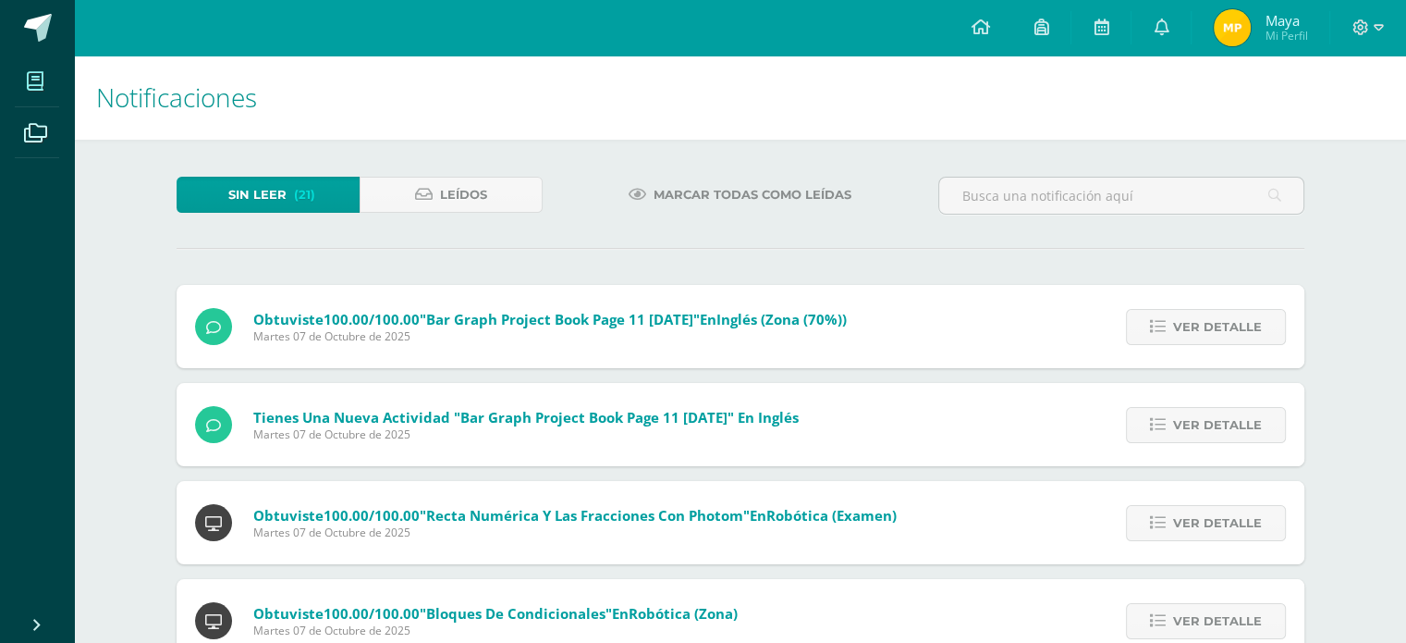
click at [43, 96] on span at bounding box center [36, 81] width 42 height 42
click at [44, 140] on icon at bounding box center [35, 133] width 23 height 18
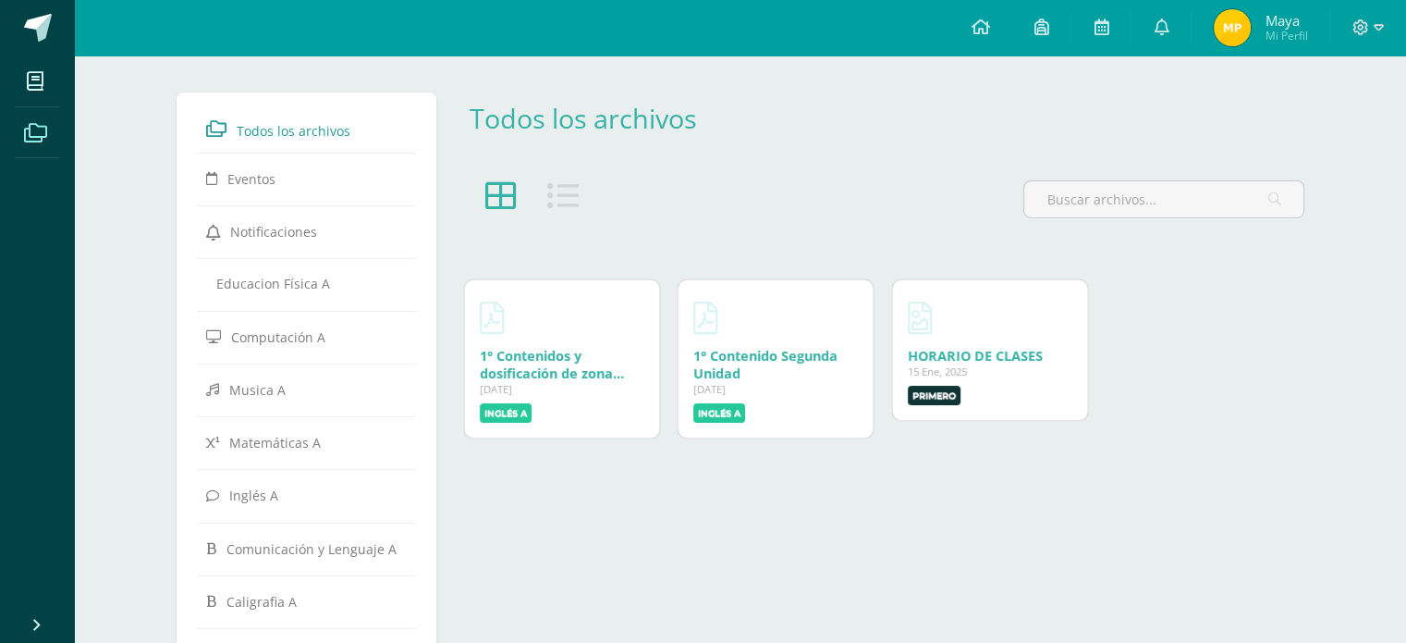
click at [537, 197] on div at bounding box center [532, 206] width 141 height 53
click at [572, 205] on icon at bounding box center [562, 195] width 31 height 31
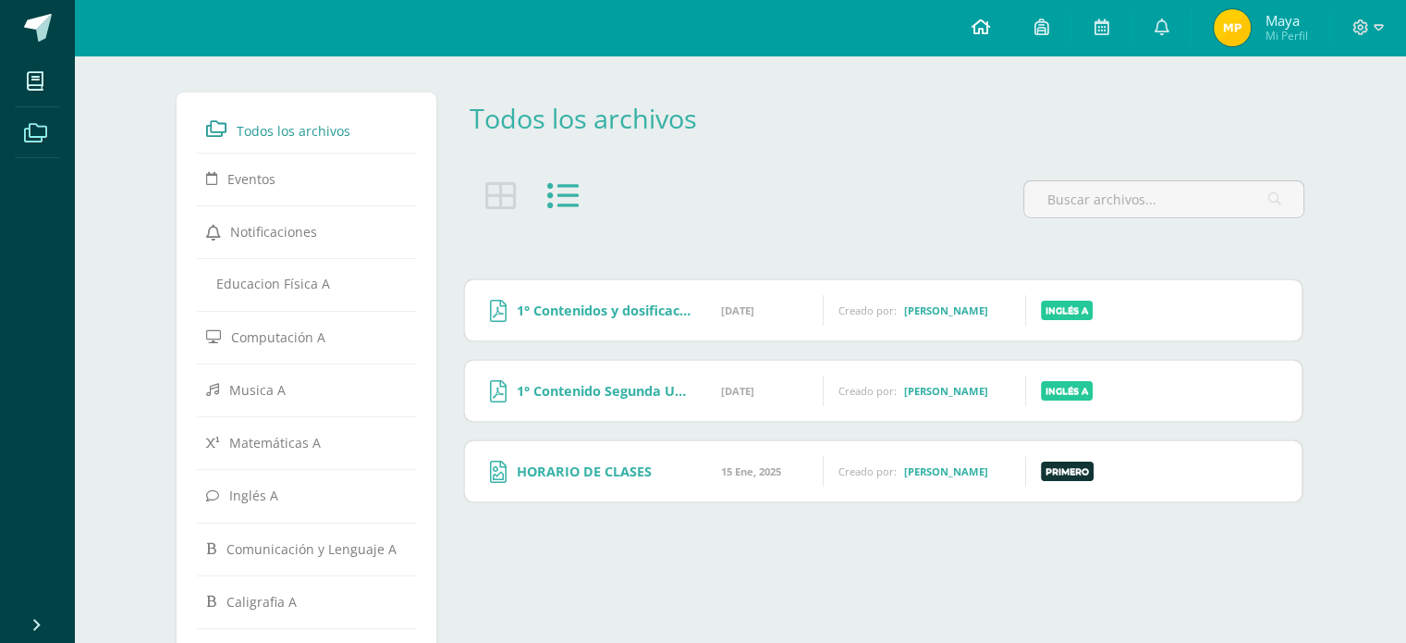
click at [976, 33] on icon at bounding box center [980, 26] width 18 height 17
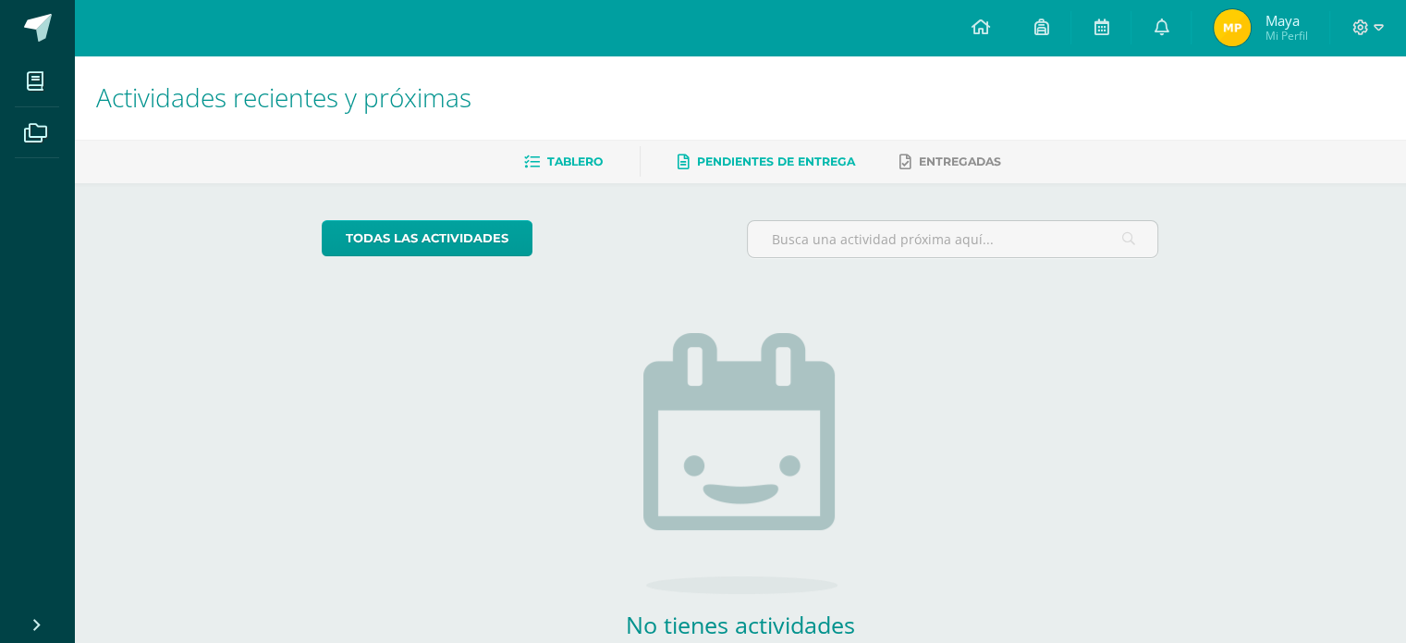
click at [717, 153] on link "Pendientes de entrega" at bounding box center [767, 162] width 178 height 30
drag, startPoint x: 0, startPoint y: 0, endPoint x: 486, endPoint y: 228, distance: 537.3
click at [486, 228] on link "todas las Actividades" at bounding box center [427, 238] width 211 height 36
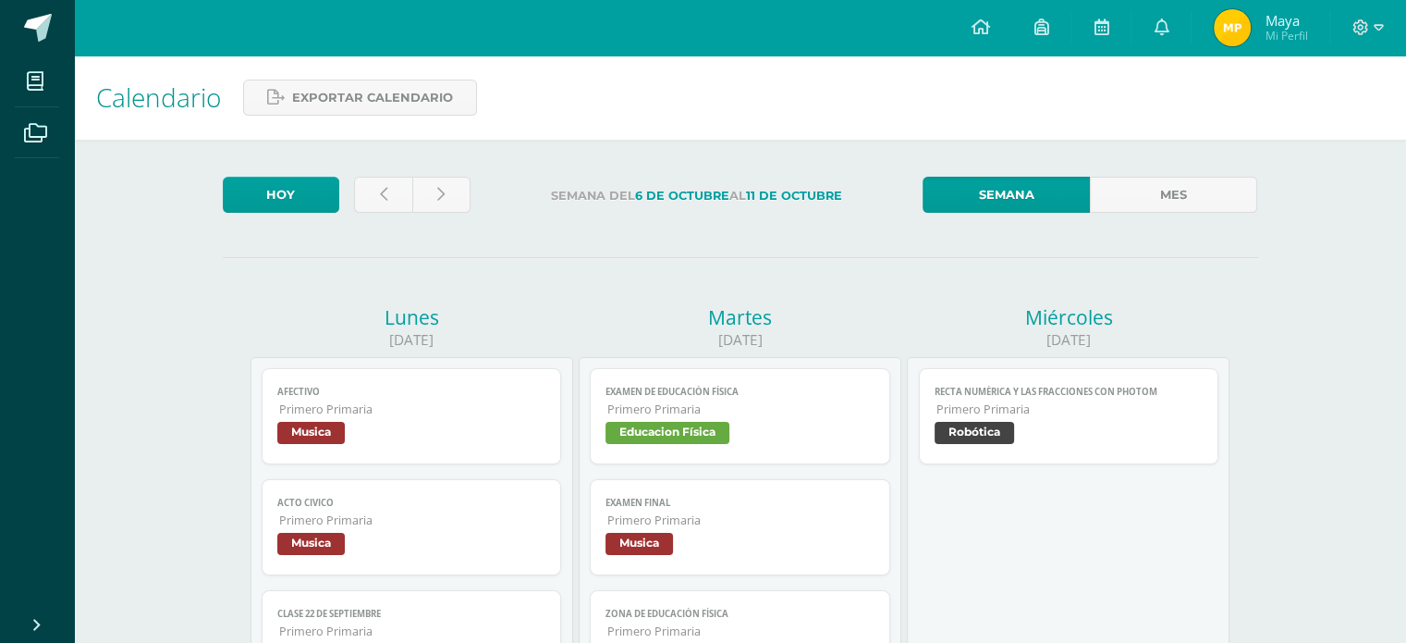
click at [1293, 33] on span "Mi Perfil" at bounding box center [1286, 36] width 43 height 16
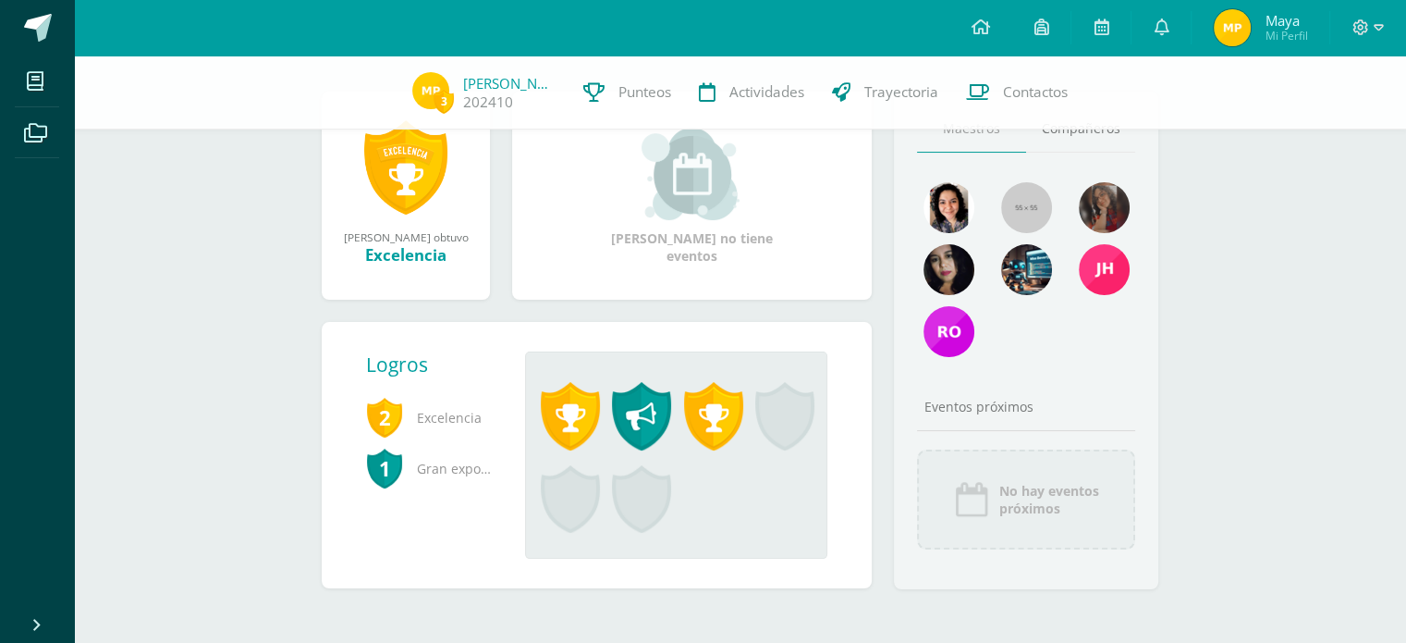
scroll to position [255, 0]
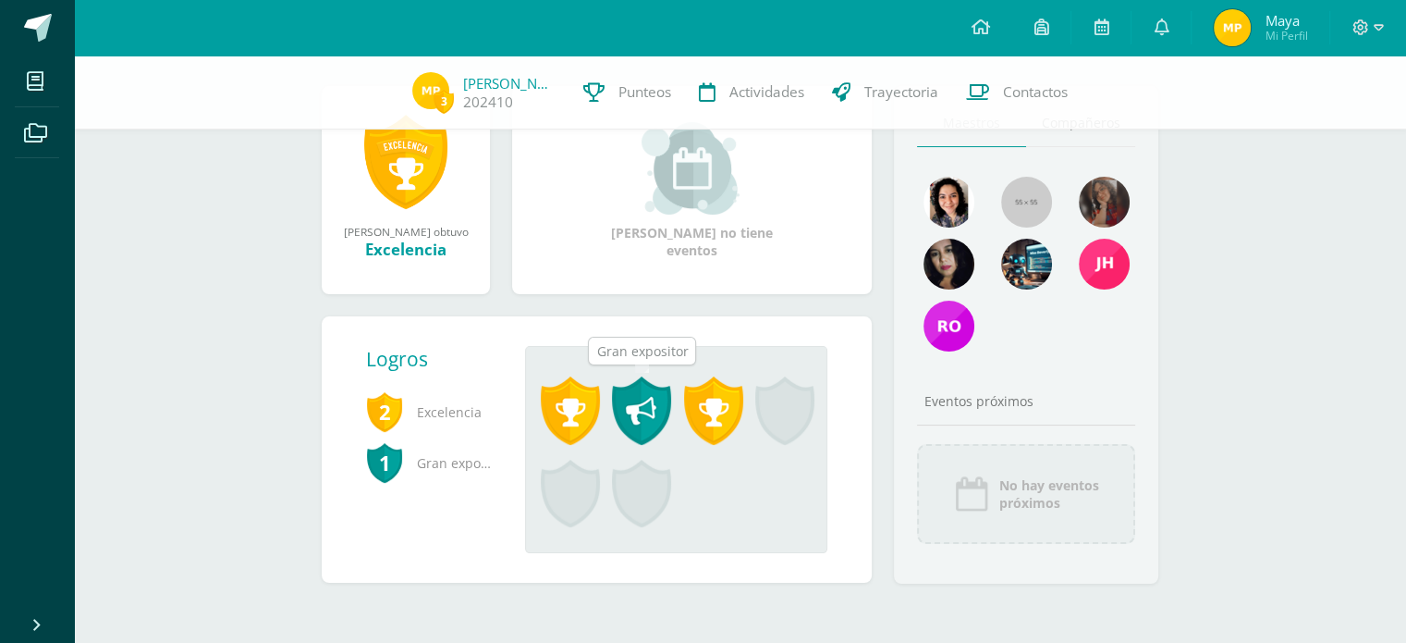
click at [633, 415] on span at bounding box center [641, 410] width 59 height 68
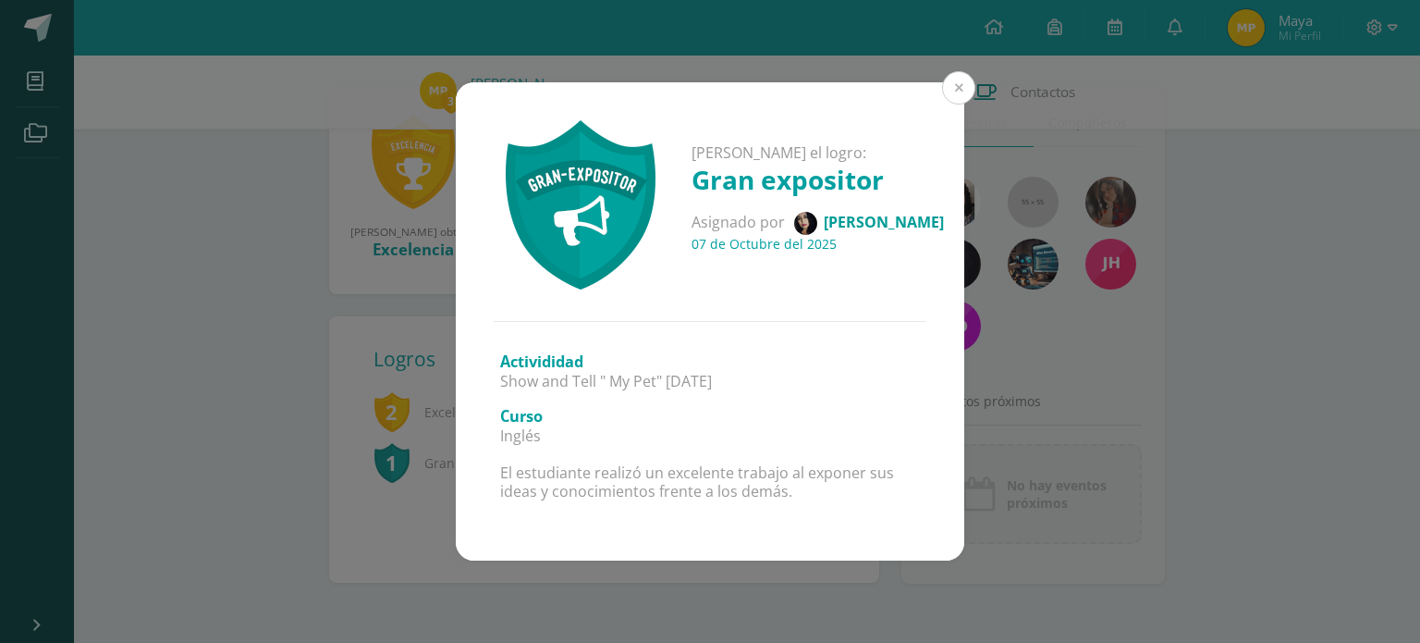
drag, startPoint x: 954, startPoint y: 92, endPoint x: 940, endPoint y: 112, distance: 23.9
click at [953, 95] on button at bounding box center [958, 87] width 33 height 33
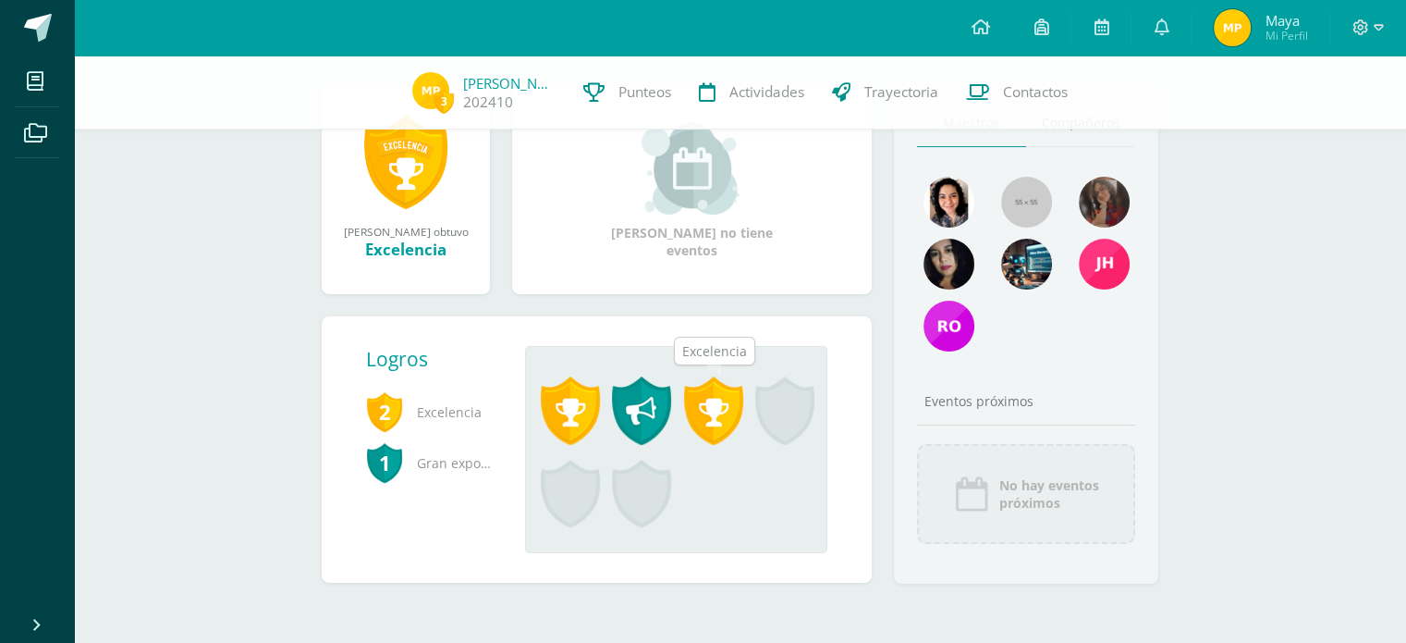
click at [717, 421] on span at bounding box center [713, 410] width 59 height 68
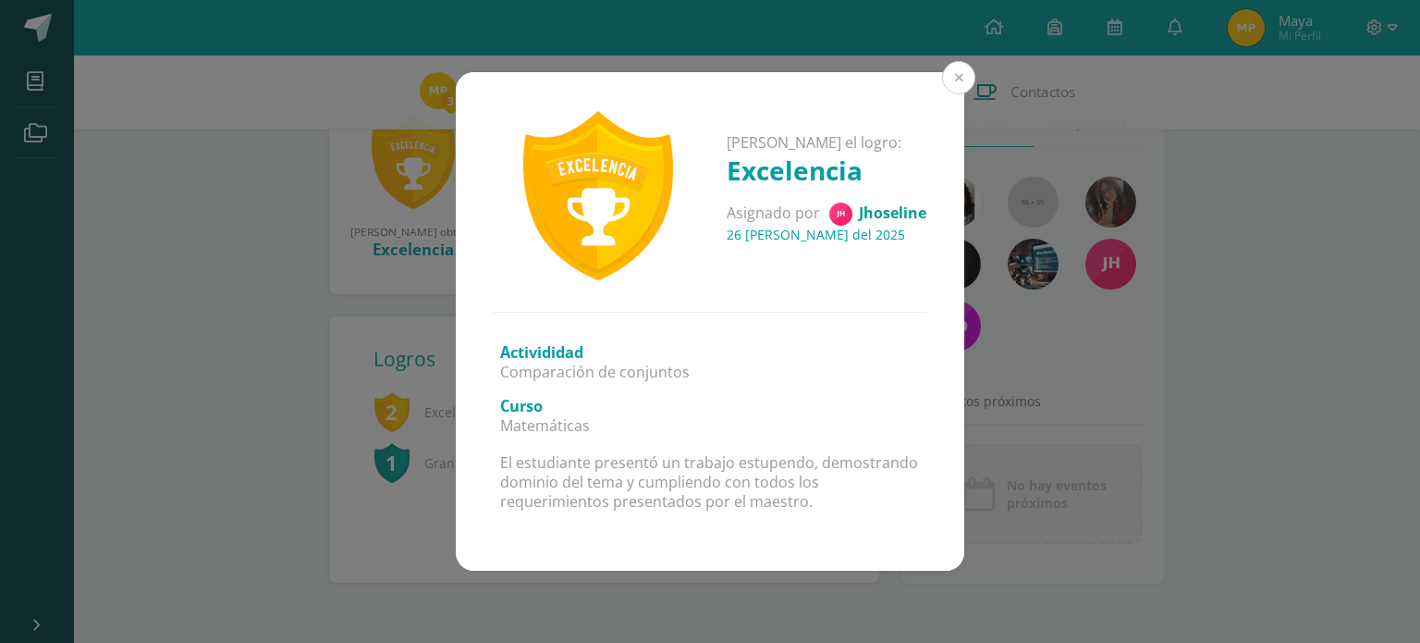
click at [961, 67] on button at bounding box center [958, 77] width 33 height 33
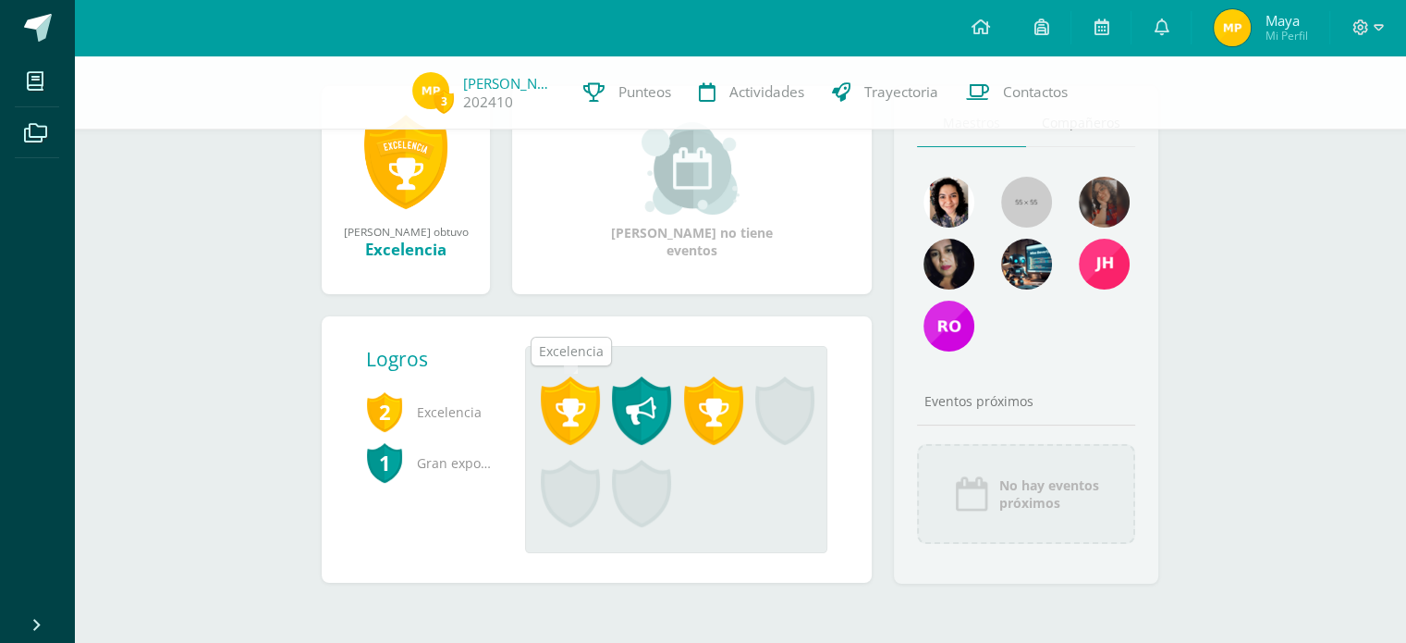
click at [575, 413] on span at bounding box center [570, 410] width 59 height 68
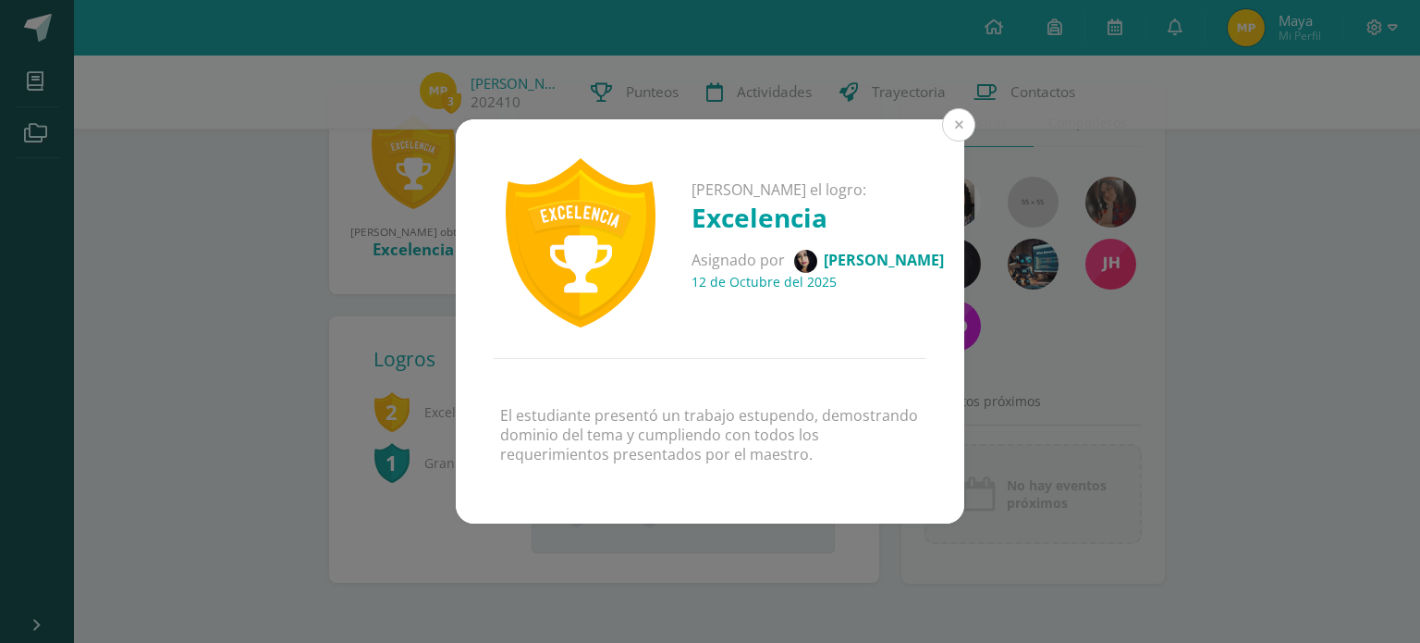
click at [958, 131] on button at bounding box center [958, 124] width 33 height 33
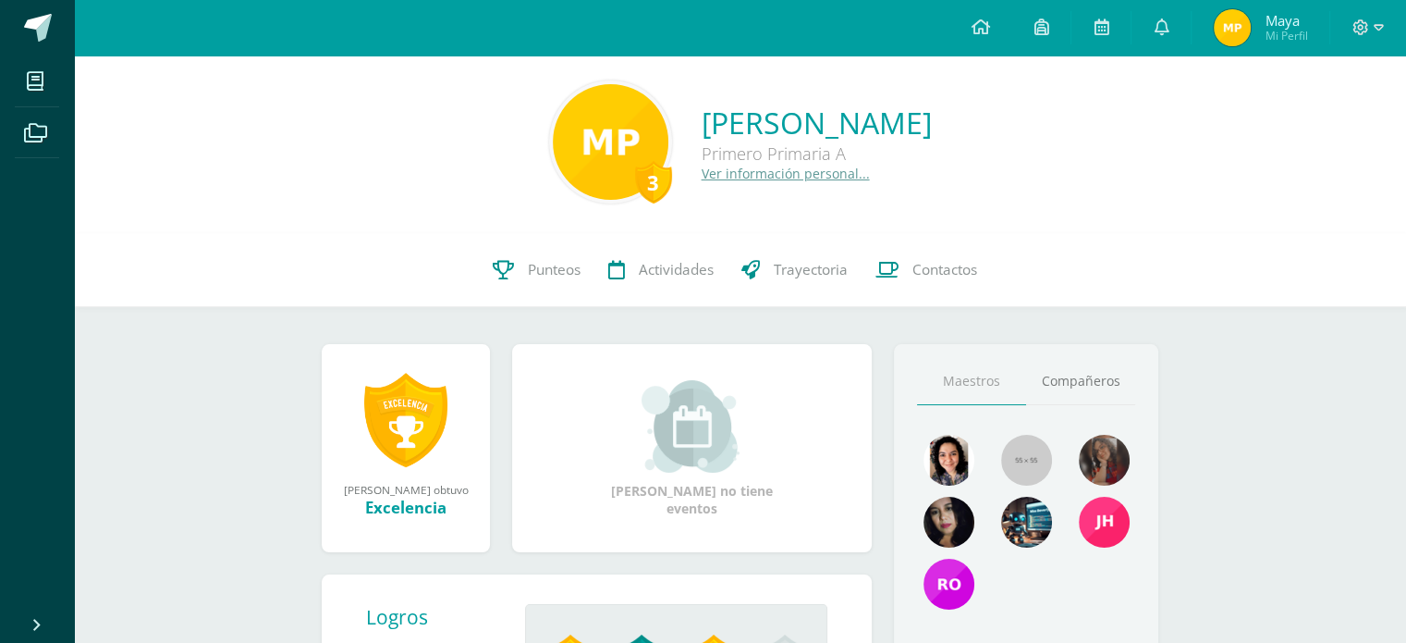
scroll to position [0, 0]
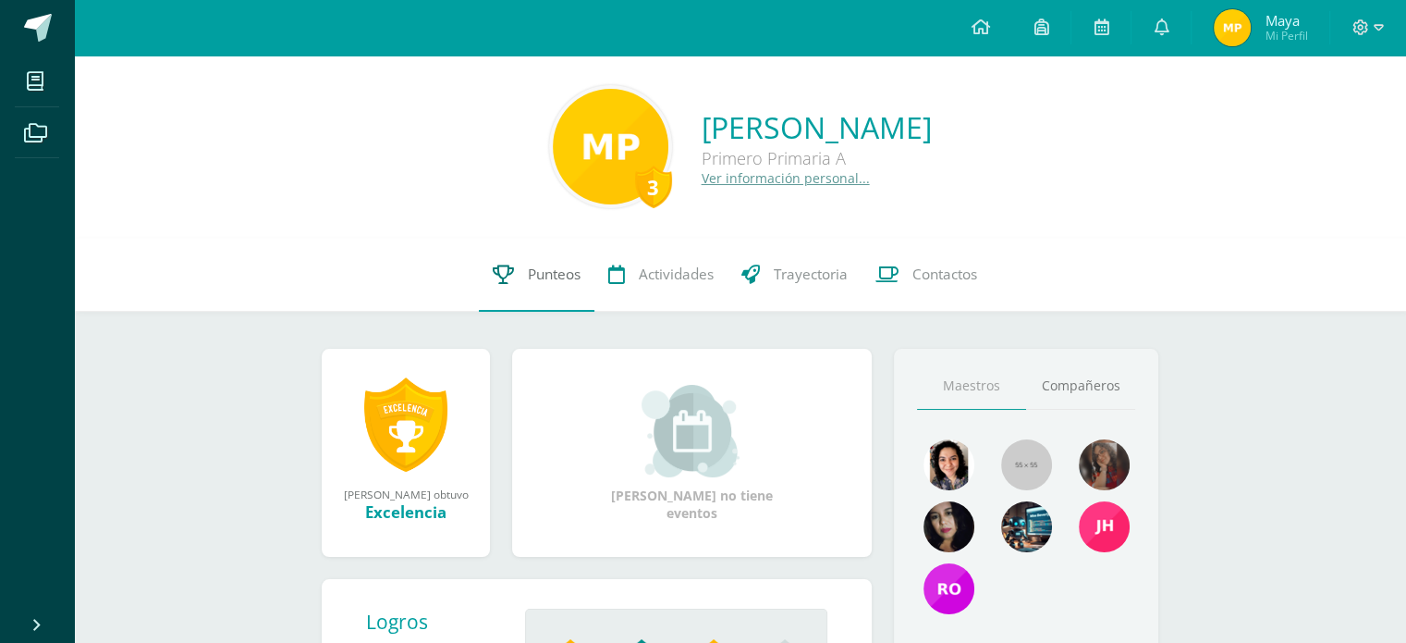
drag, startPoint x: 543, startPoint y: 278, endPoint x: 562, endPoint y: 284, distance: 20.2
click at [544, 278] on span "Punteos" at bounding box center [554, 273] width 53 height 19
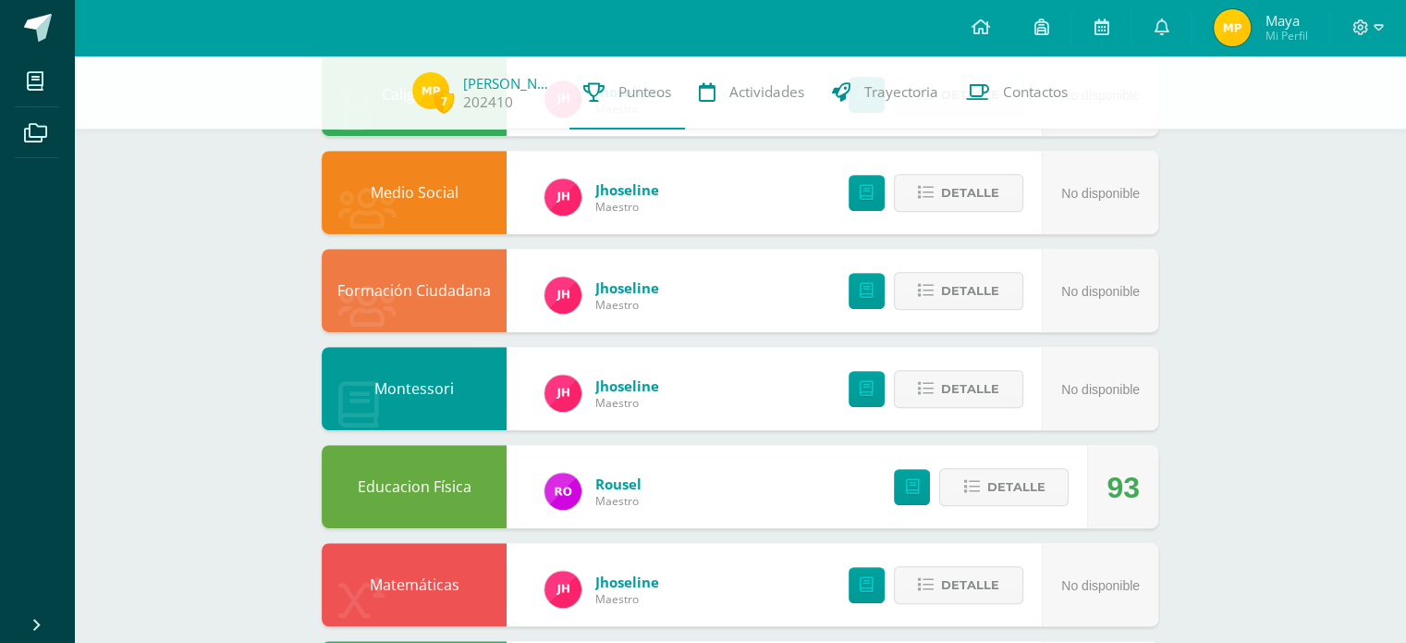
scroll to position [740, 0]
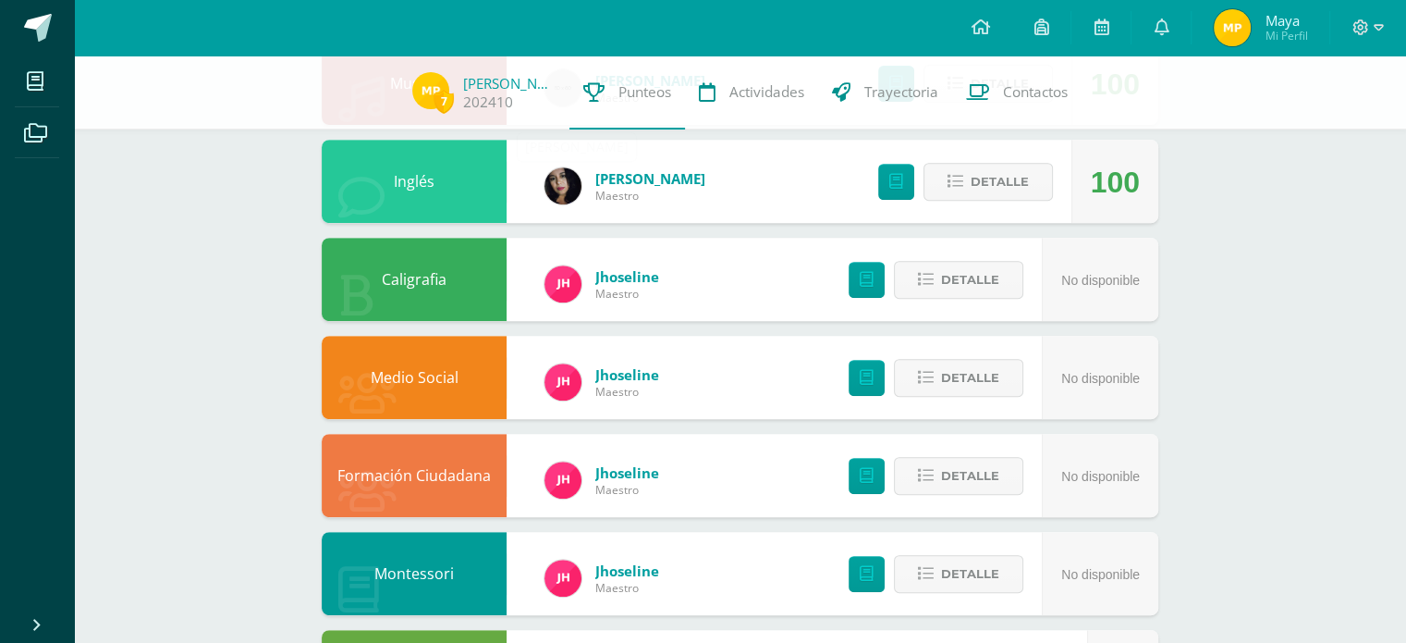
click at [566, 183] on img at bounding box center [563, 185] width 37 height 37
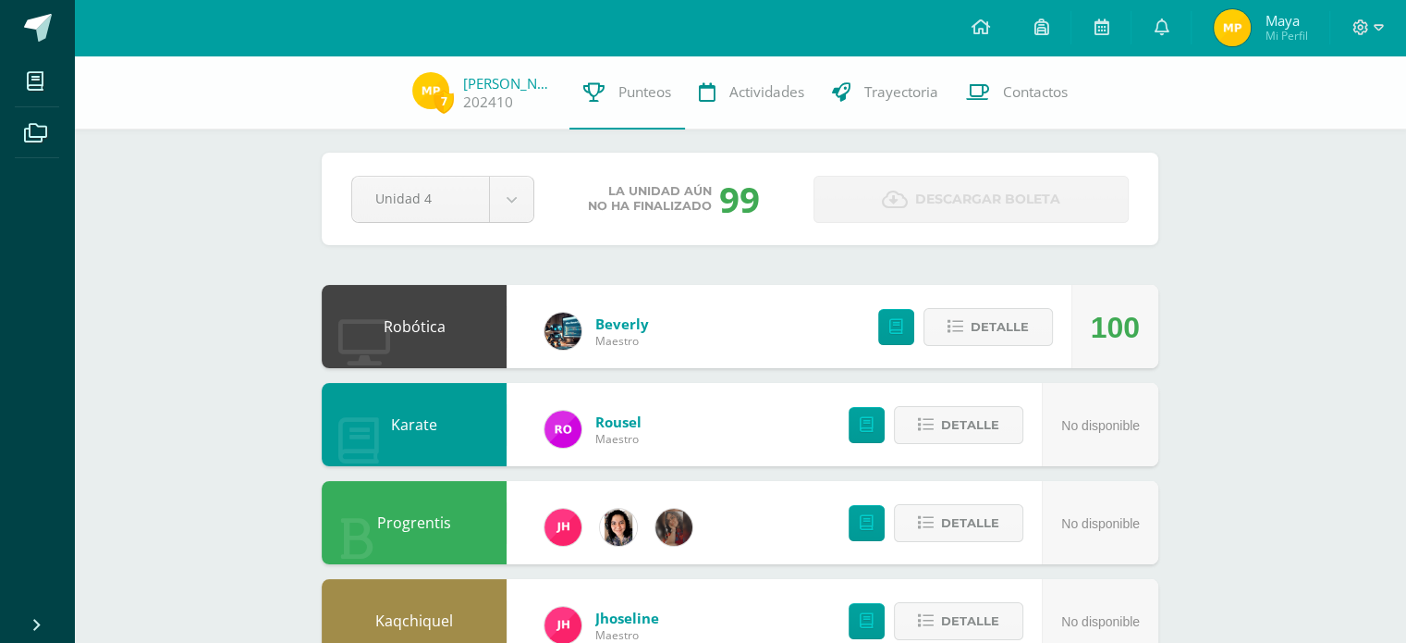
scroll to position [0, 0]
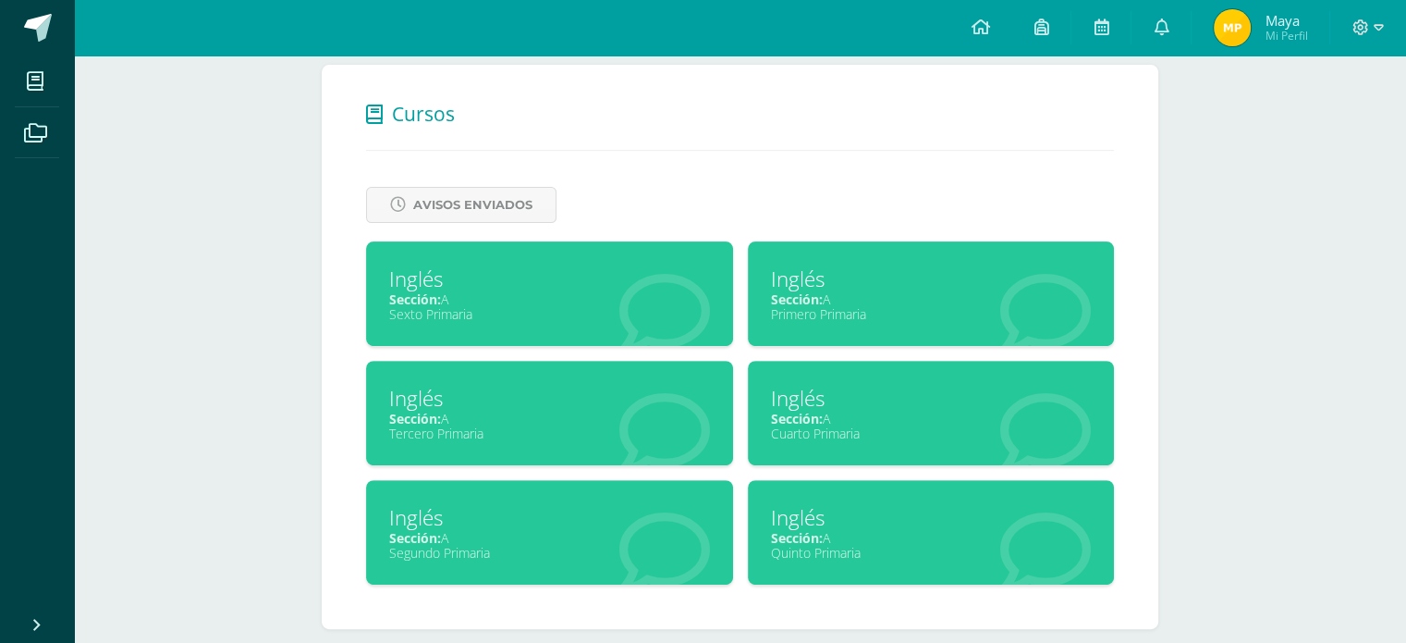
scroll to position [579, 0]
